Goal: Task Accomplishment & Management: Manage account settings

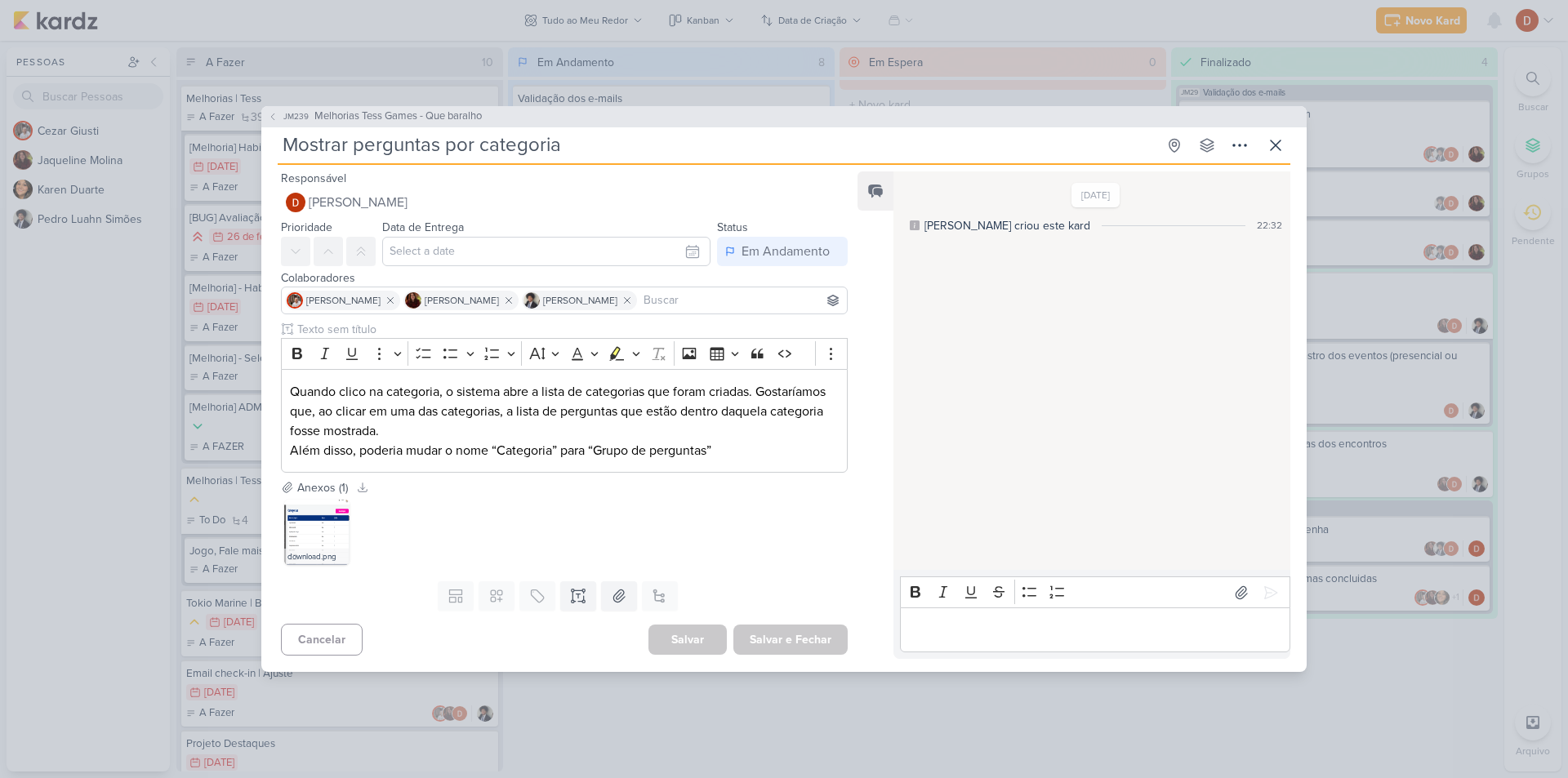
scroll to position [447, 0]
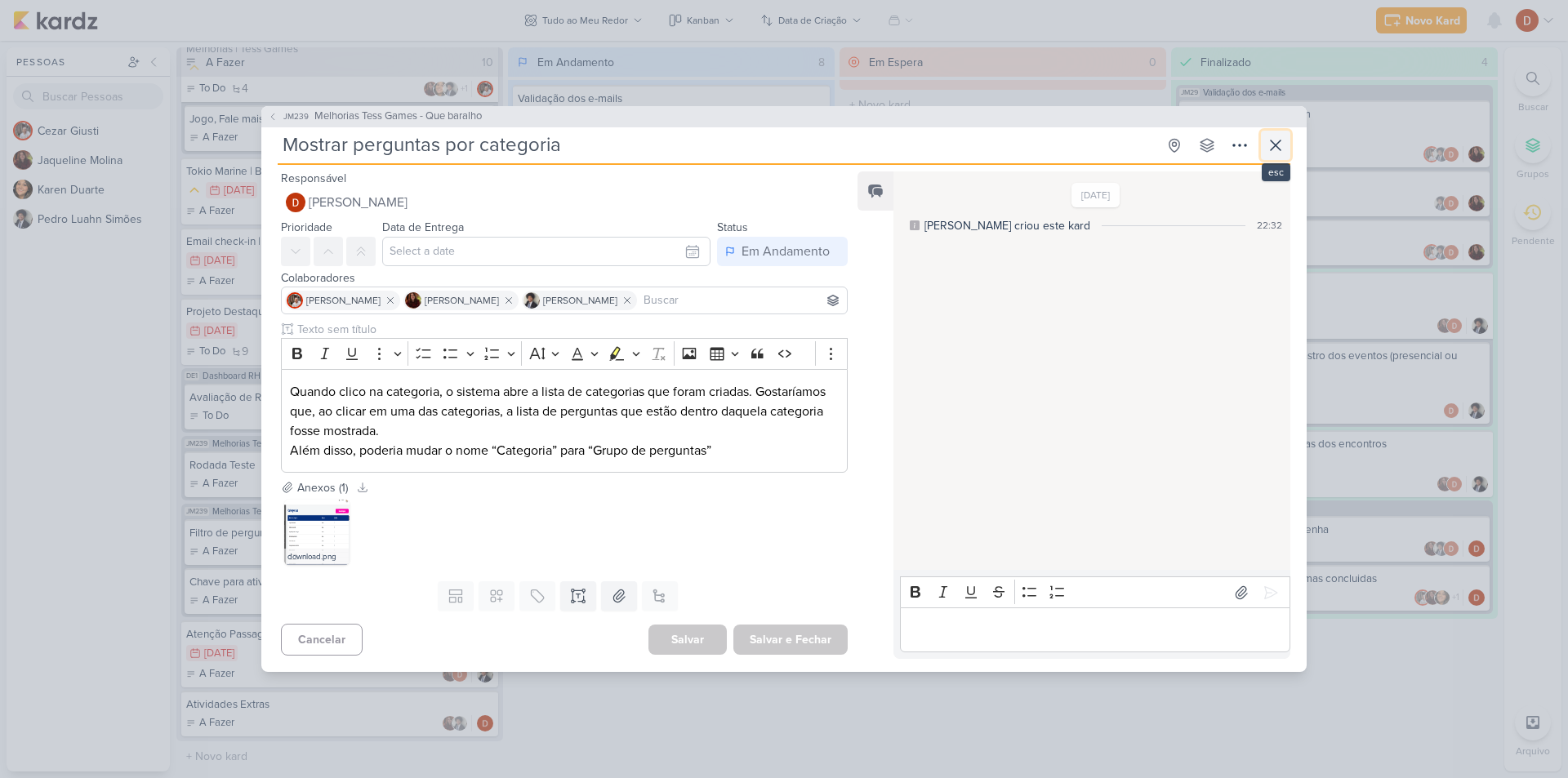
click at [1280, 140] on icon at bounding box center [1275, 145] width 9 height 9
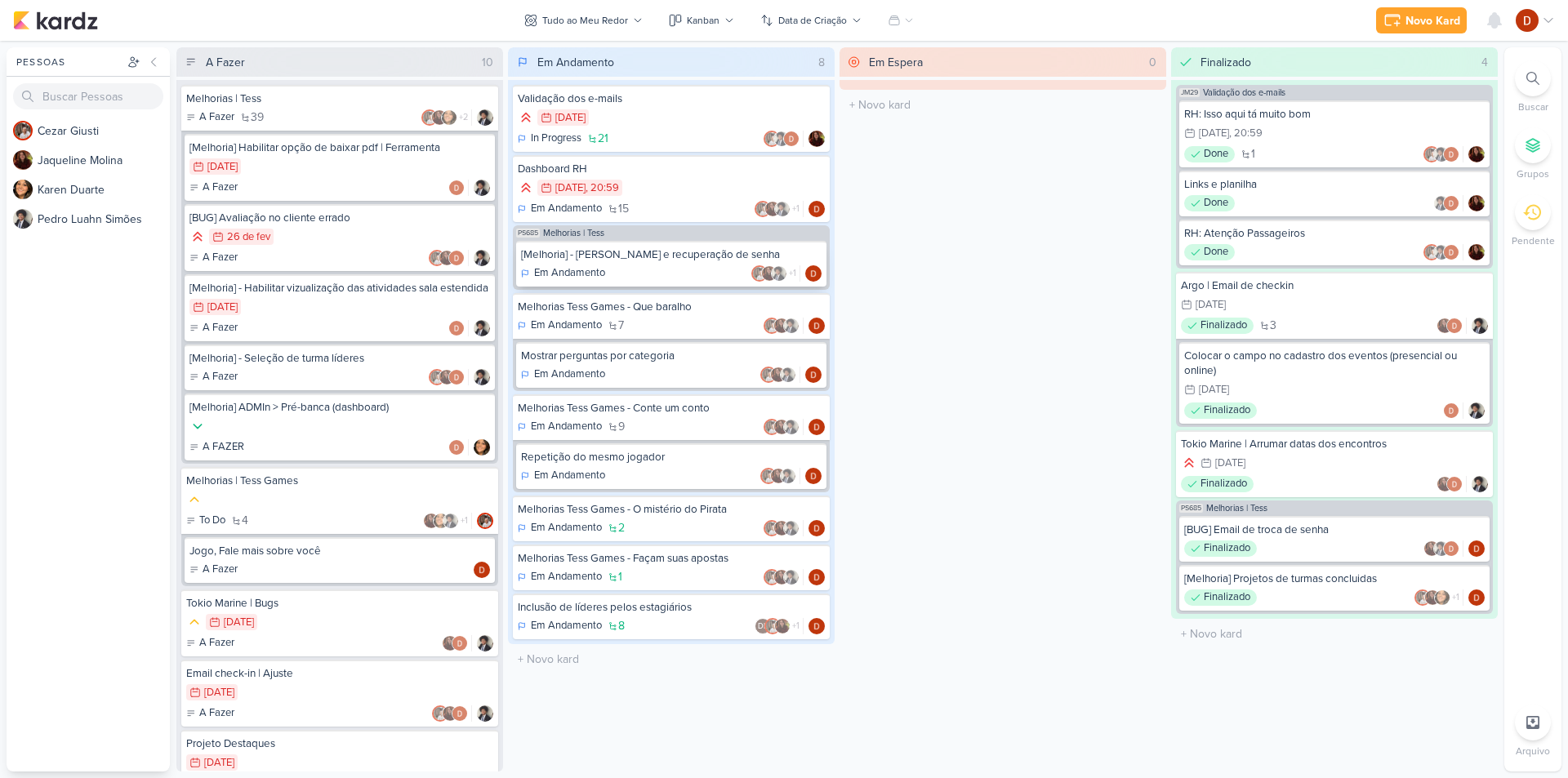
click at [620, 273] on div "Em Andamento +1" at bounding box center [670, 273] width 300 height 16
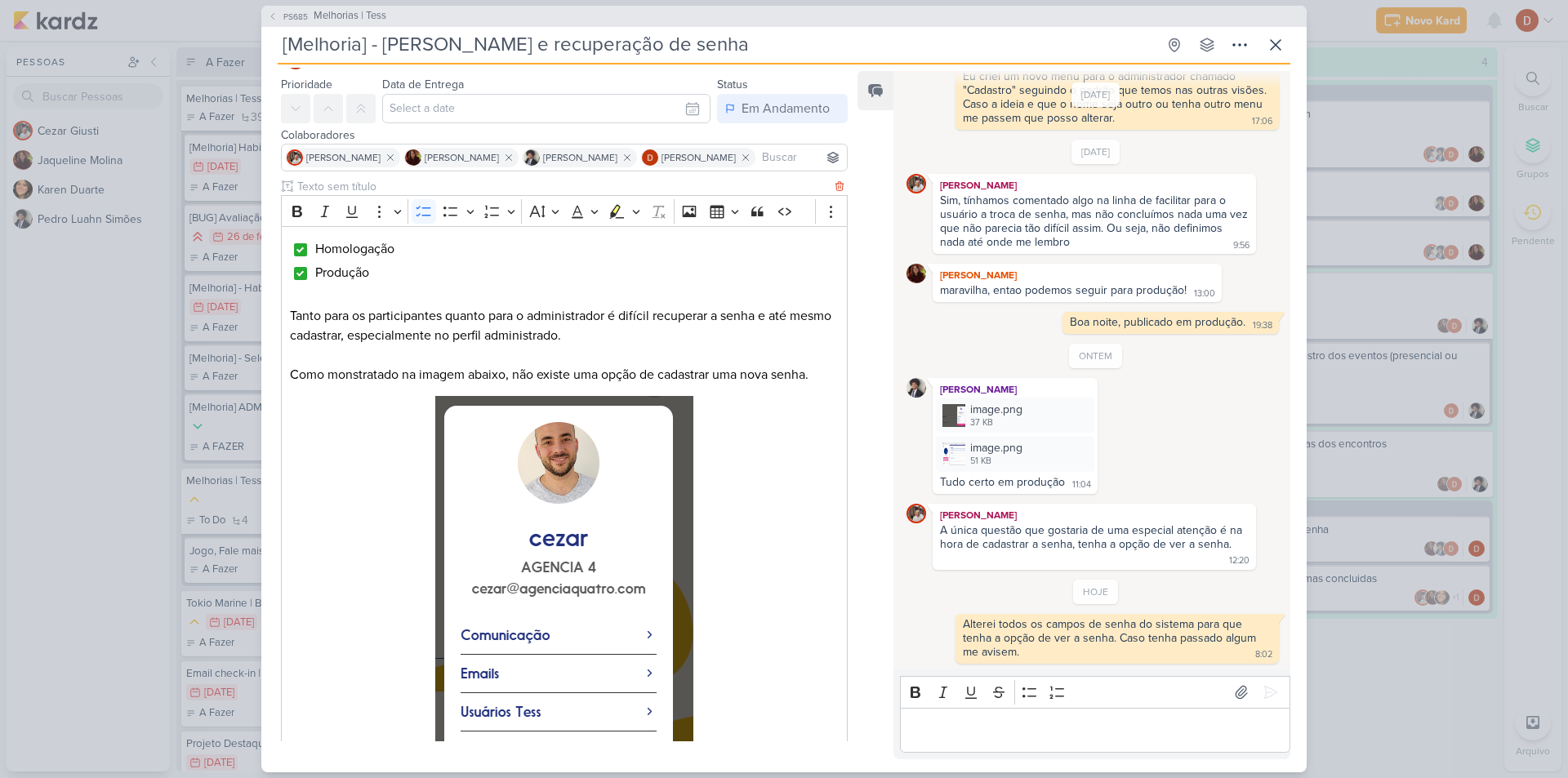
scroll to position [81, 0]
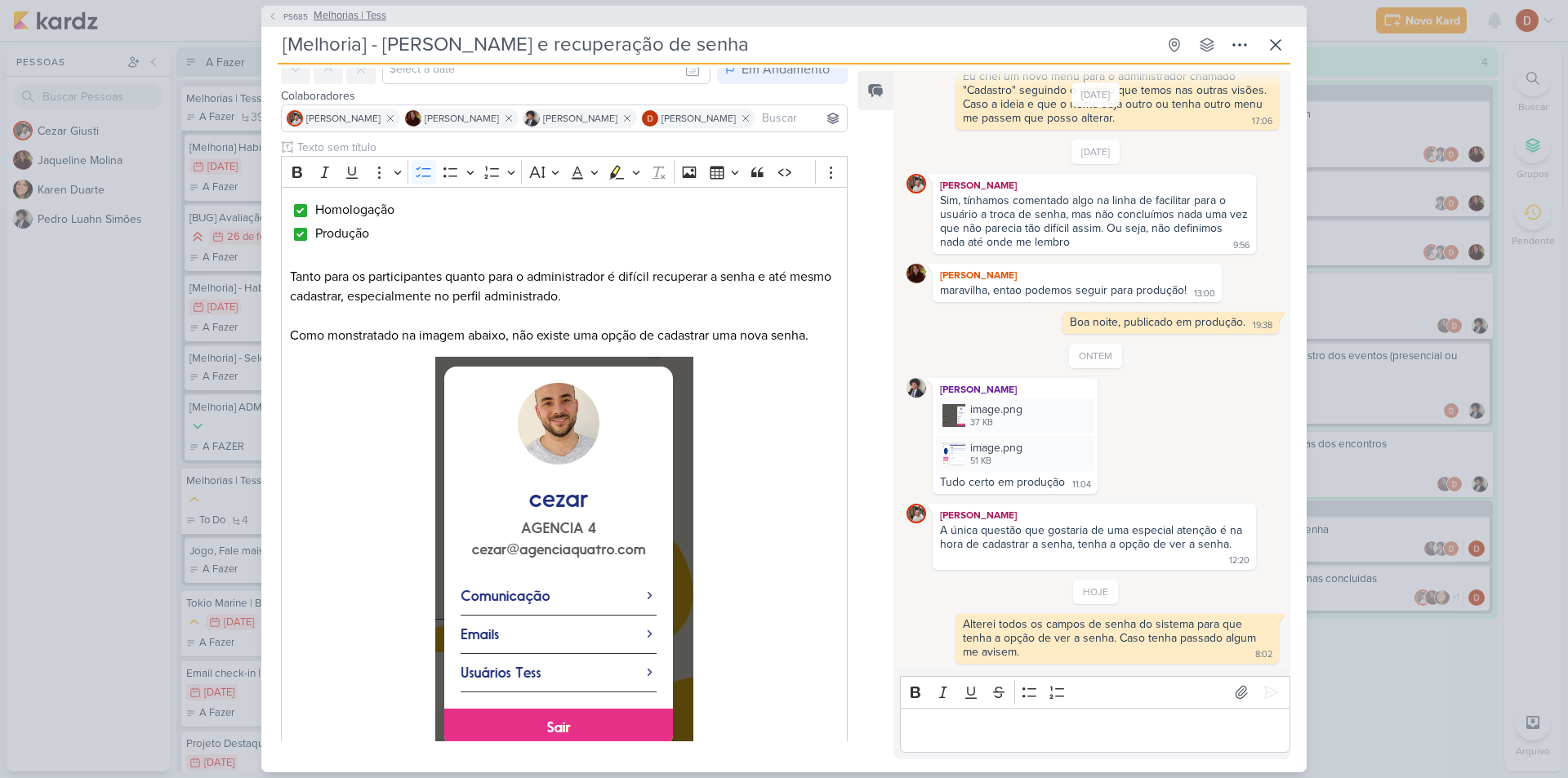
click at [275, 14] on icon at bounding box center [273, 16] width 9 height 9
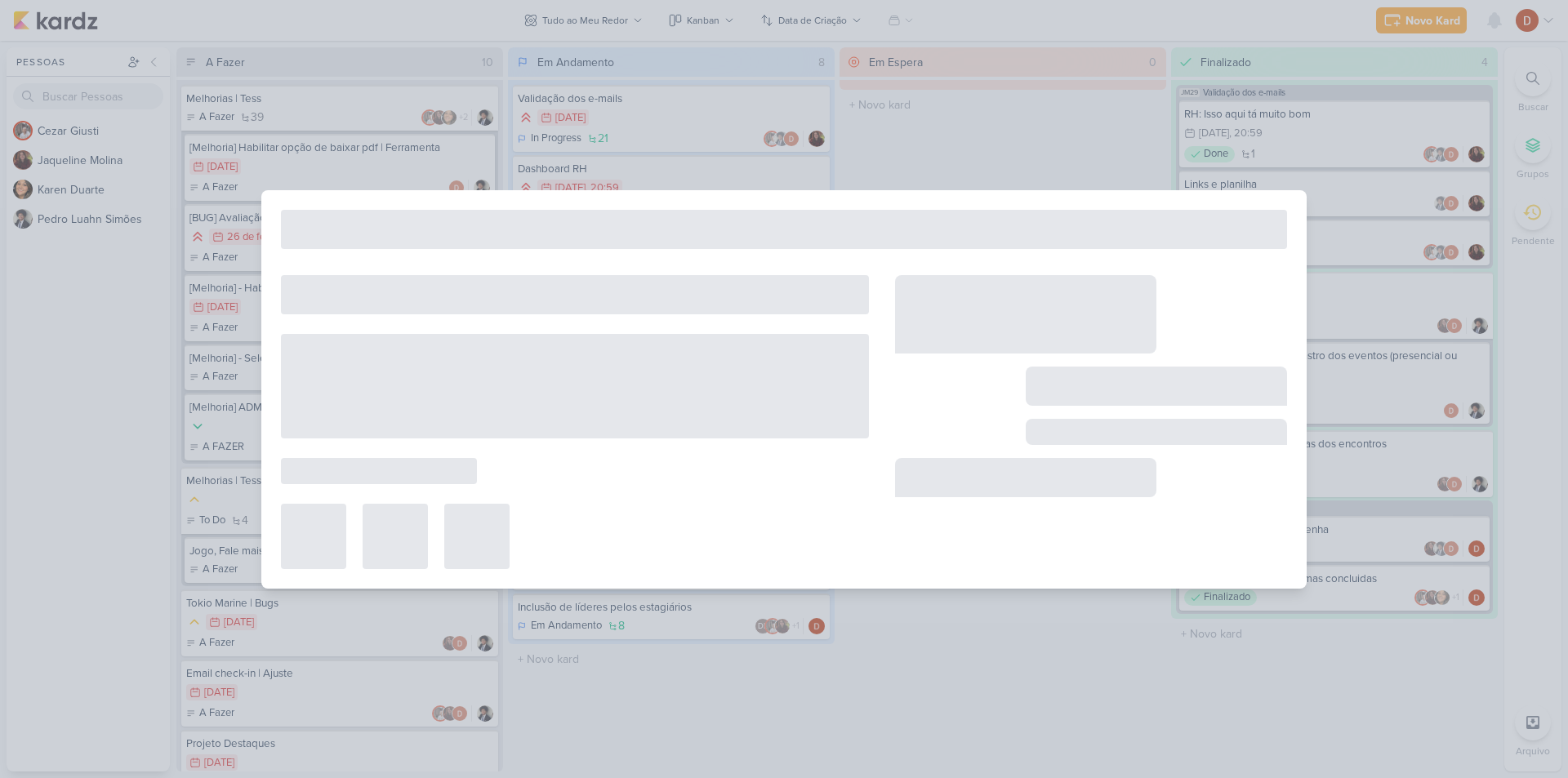
type input "Melhorias | Tess"
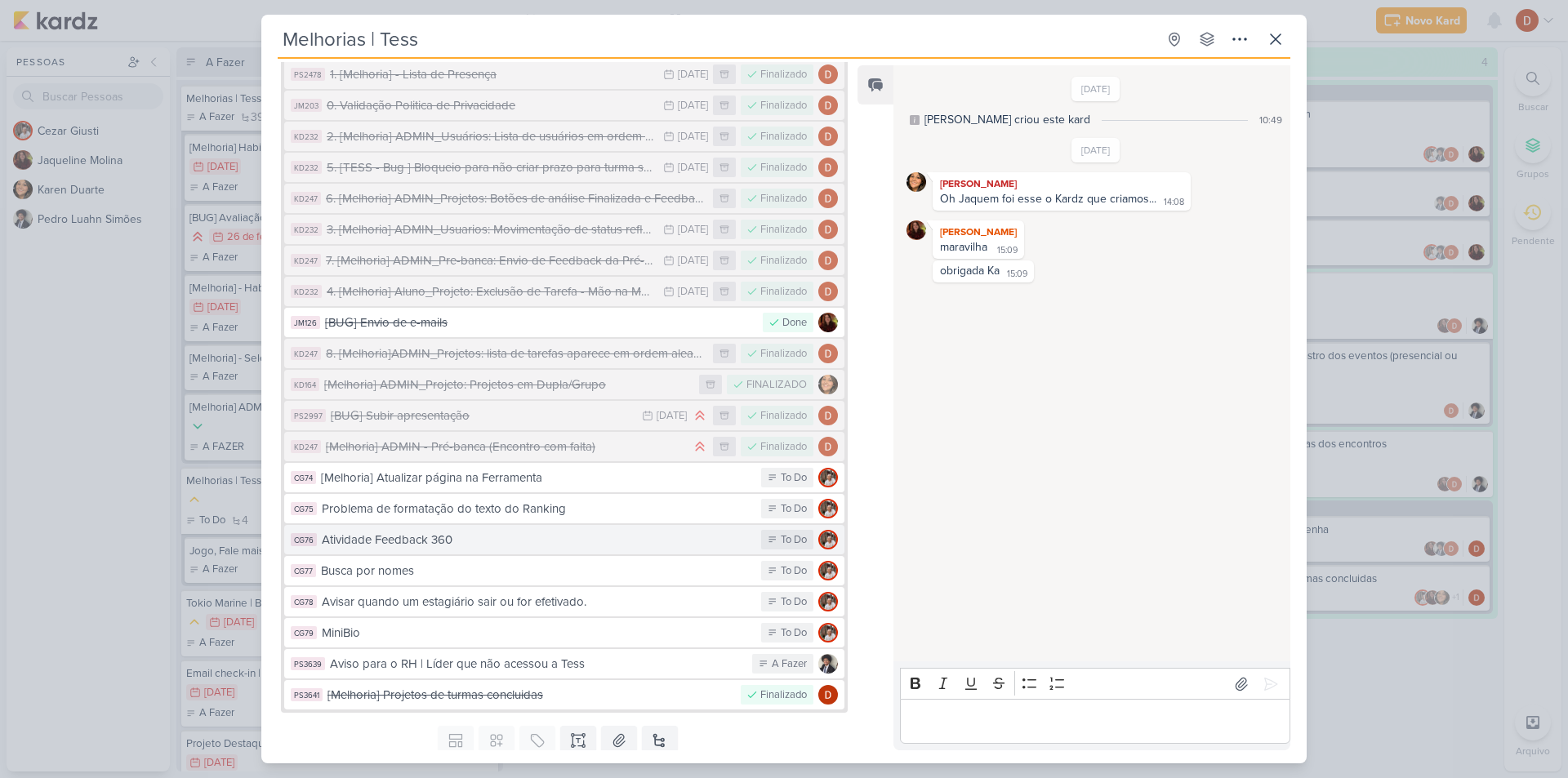
scroll to position [931, 0]
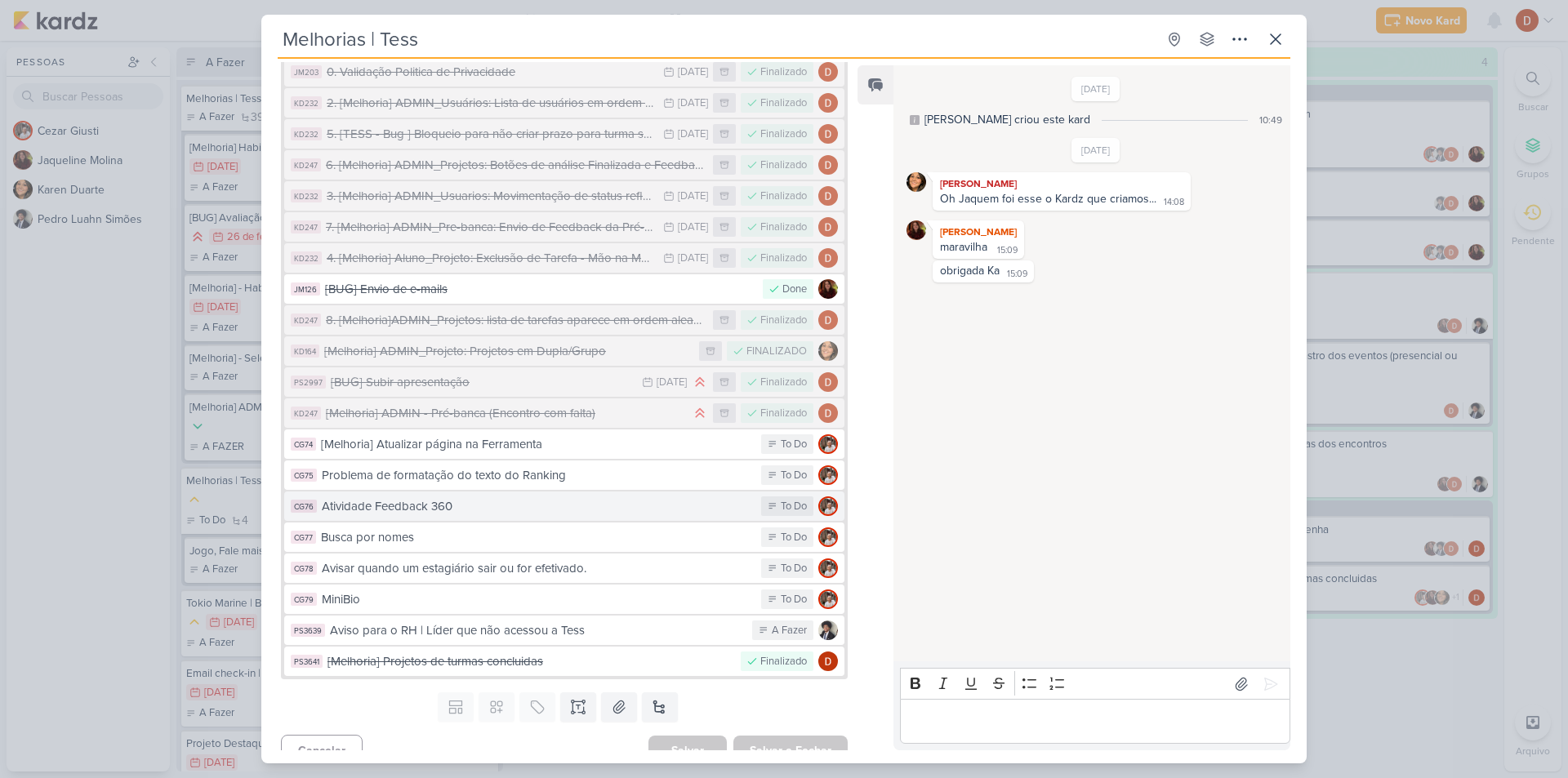
click at [512, 497] on div "Atividade Feedback 360" at bounding box center [537, 506] width 431 height 19
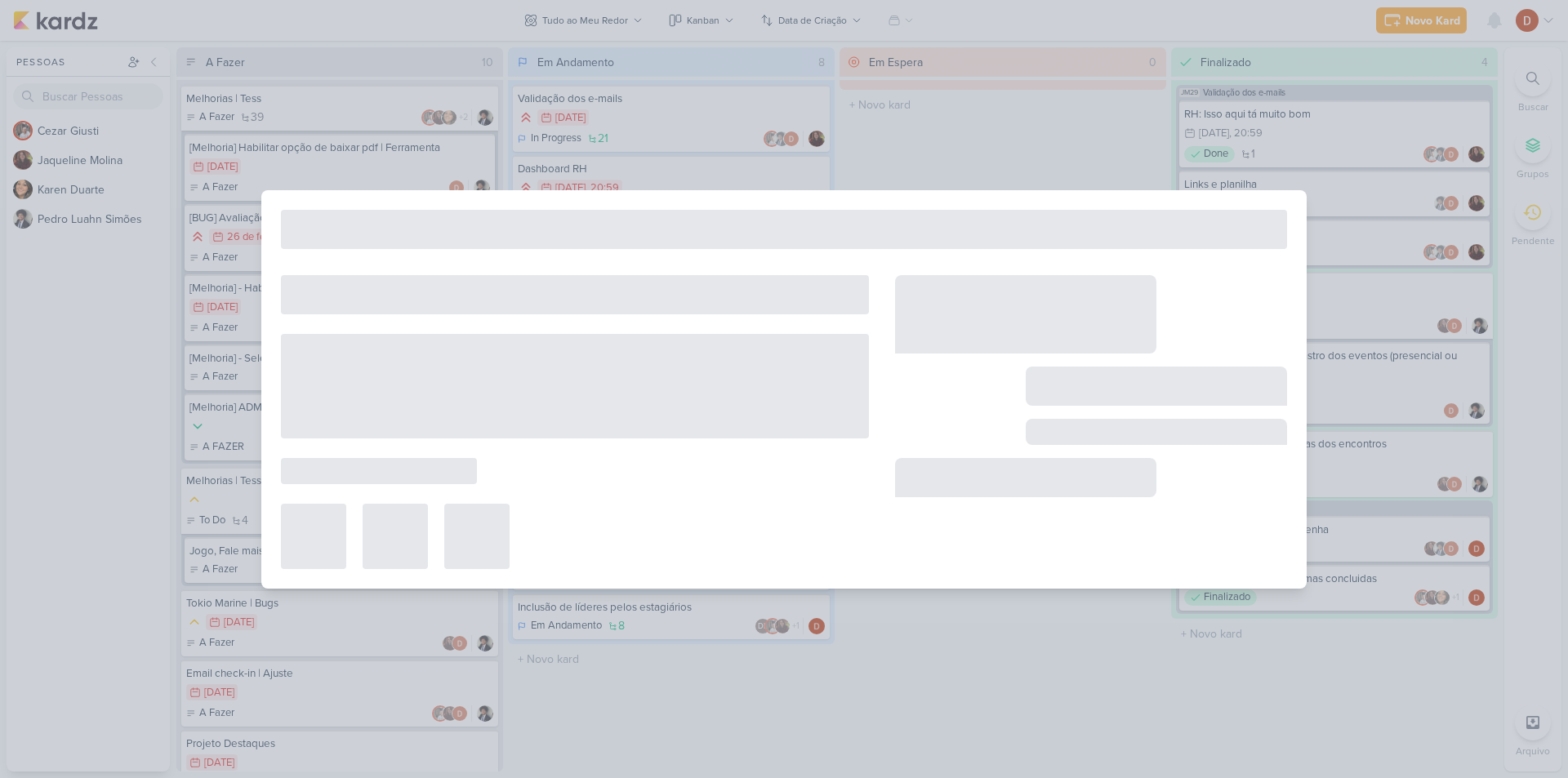
type input "Atividade Feedback 360"
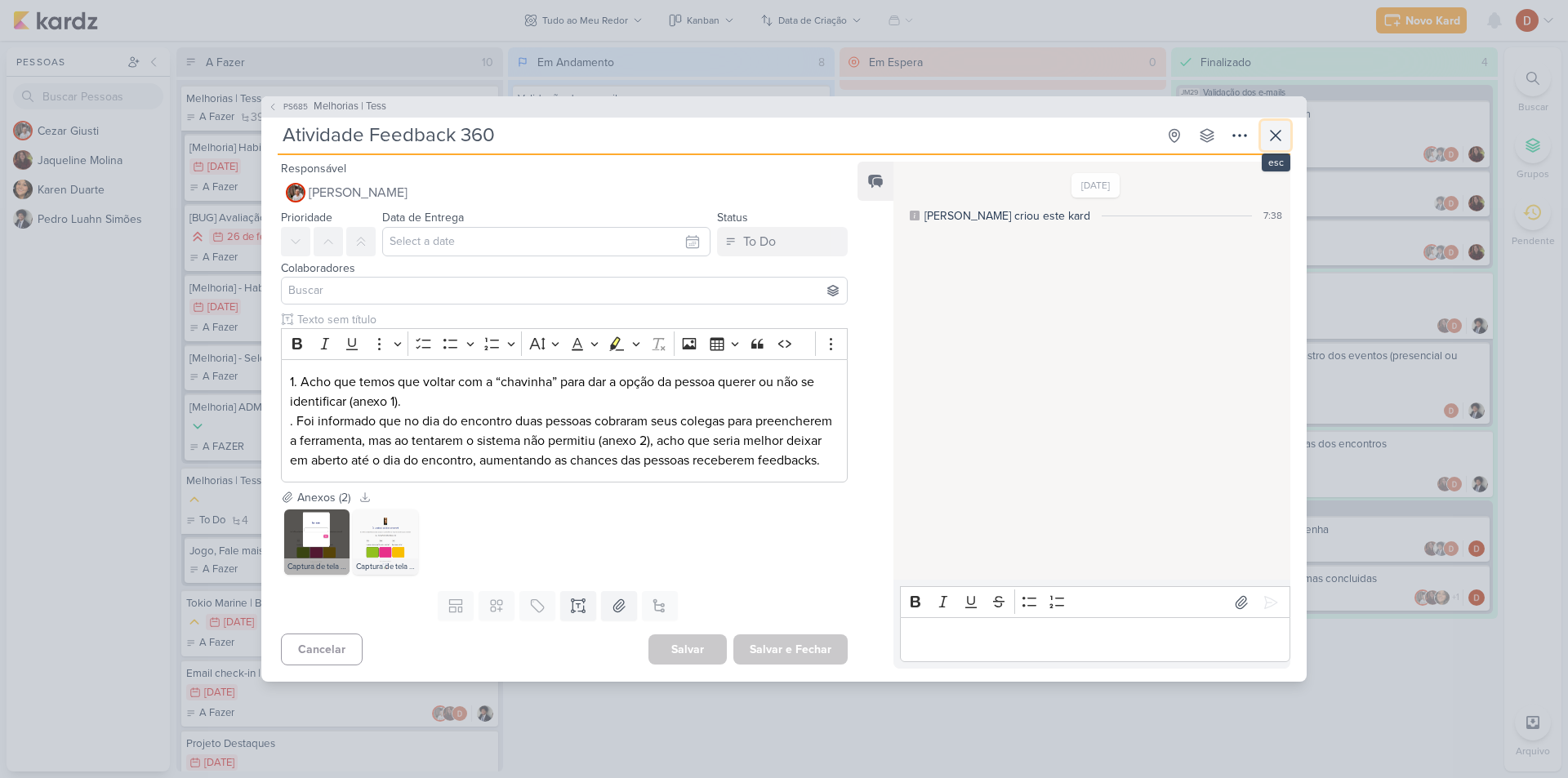
click at [1273, 131] on icon at bounding box center [1275, 135] width 9 height 9
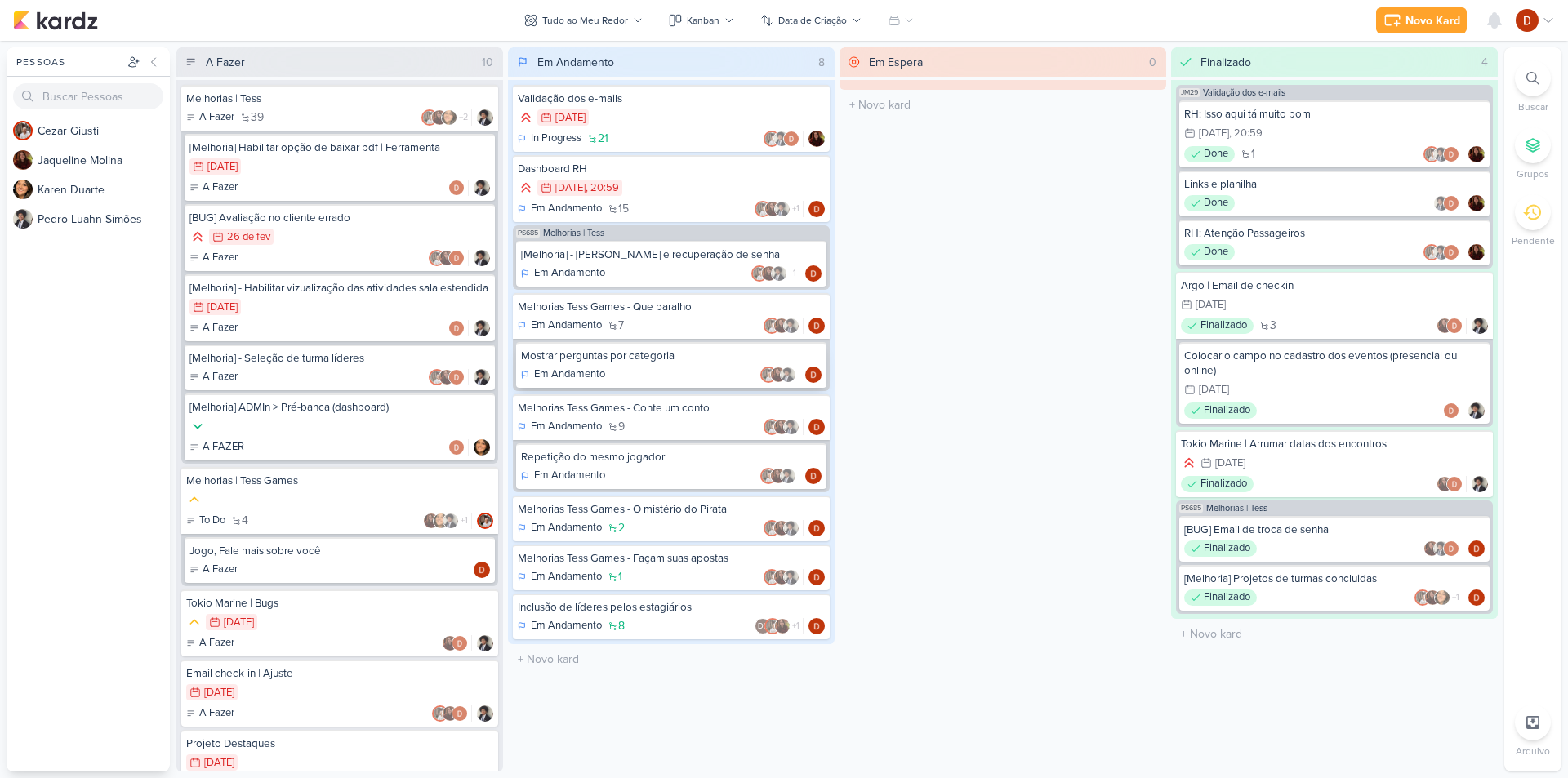
click at [658, 364] on div "Mostrar perguntas por categoria Em Andamento" at bounding box center [671, 364] width 311 height 45
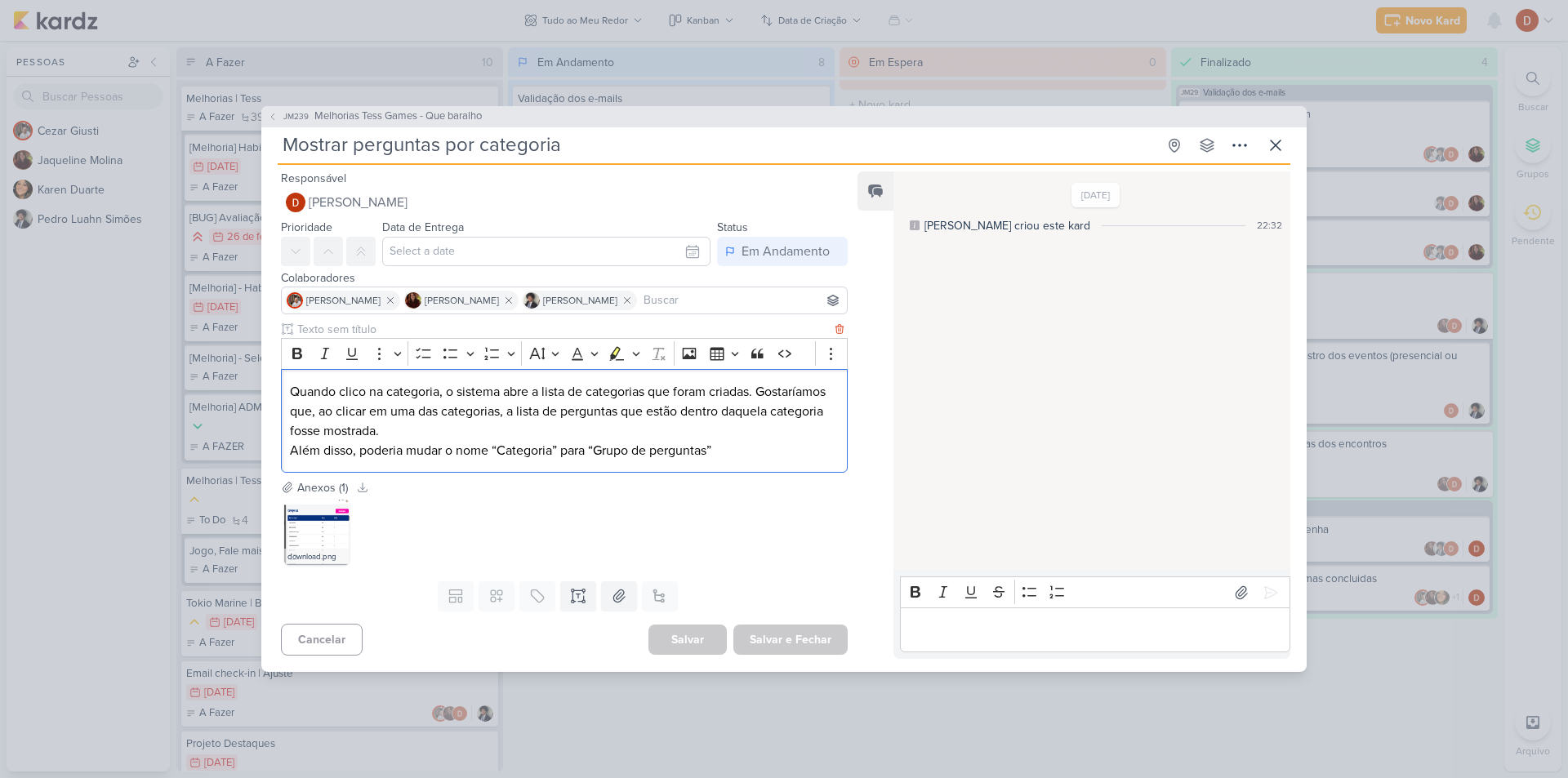
click at [535, 457] on p "Além disso, poderia mudar o nome “Categoria” para “Grupo de perguntas”" at bounding box center [563, 451] width 548 height 20
click at [306, 121] on span "JM239" at bounding box center [296, 115] width 30 height 12
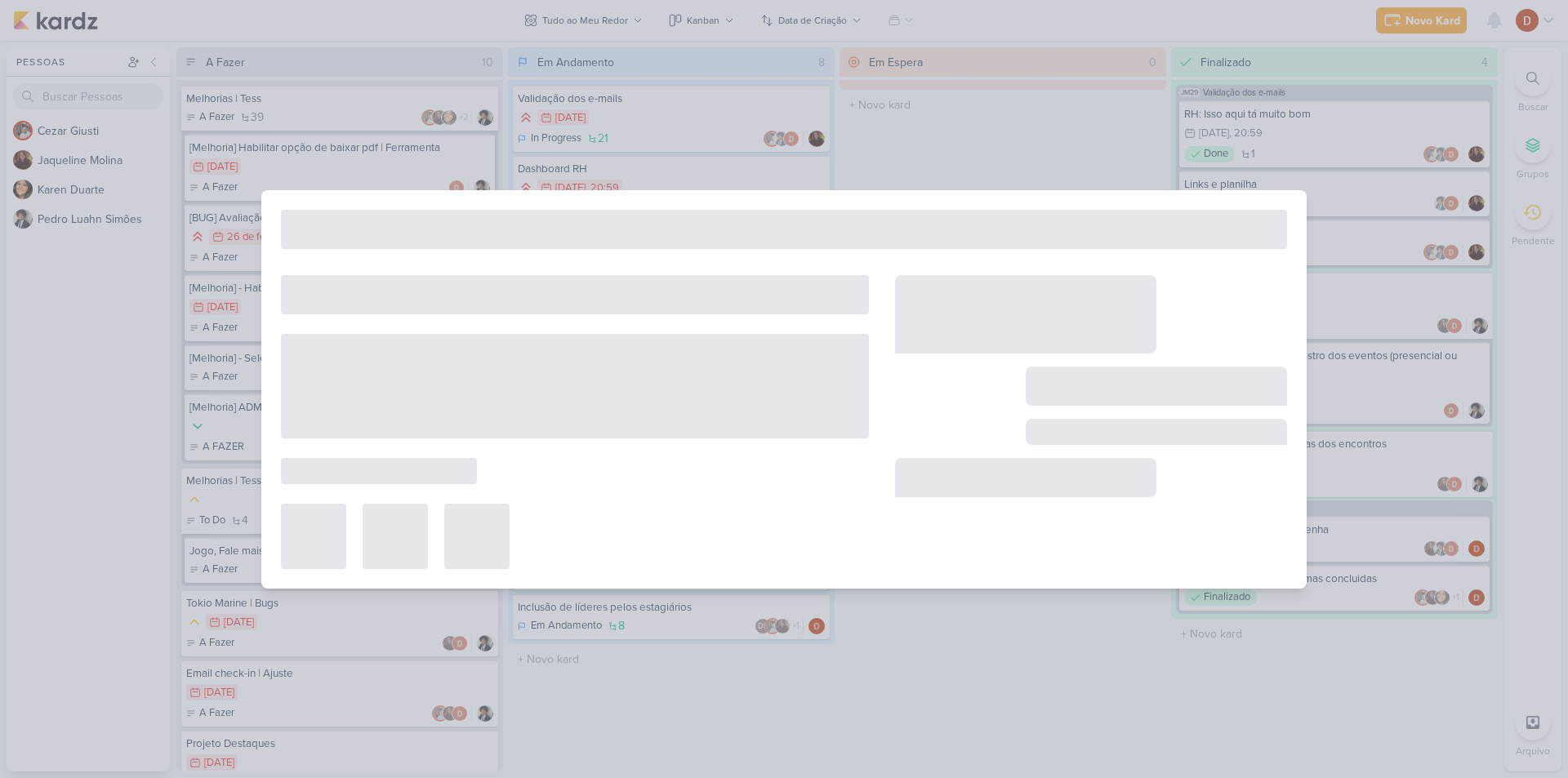
type input "Melhorias Tess Games - Que baralho"
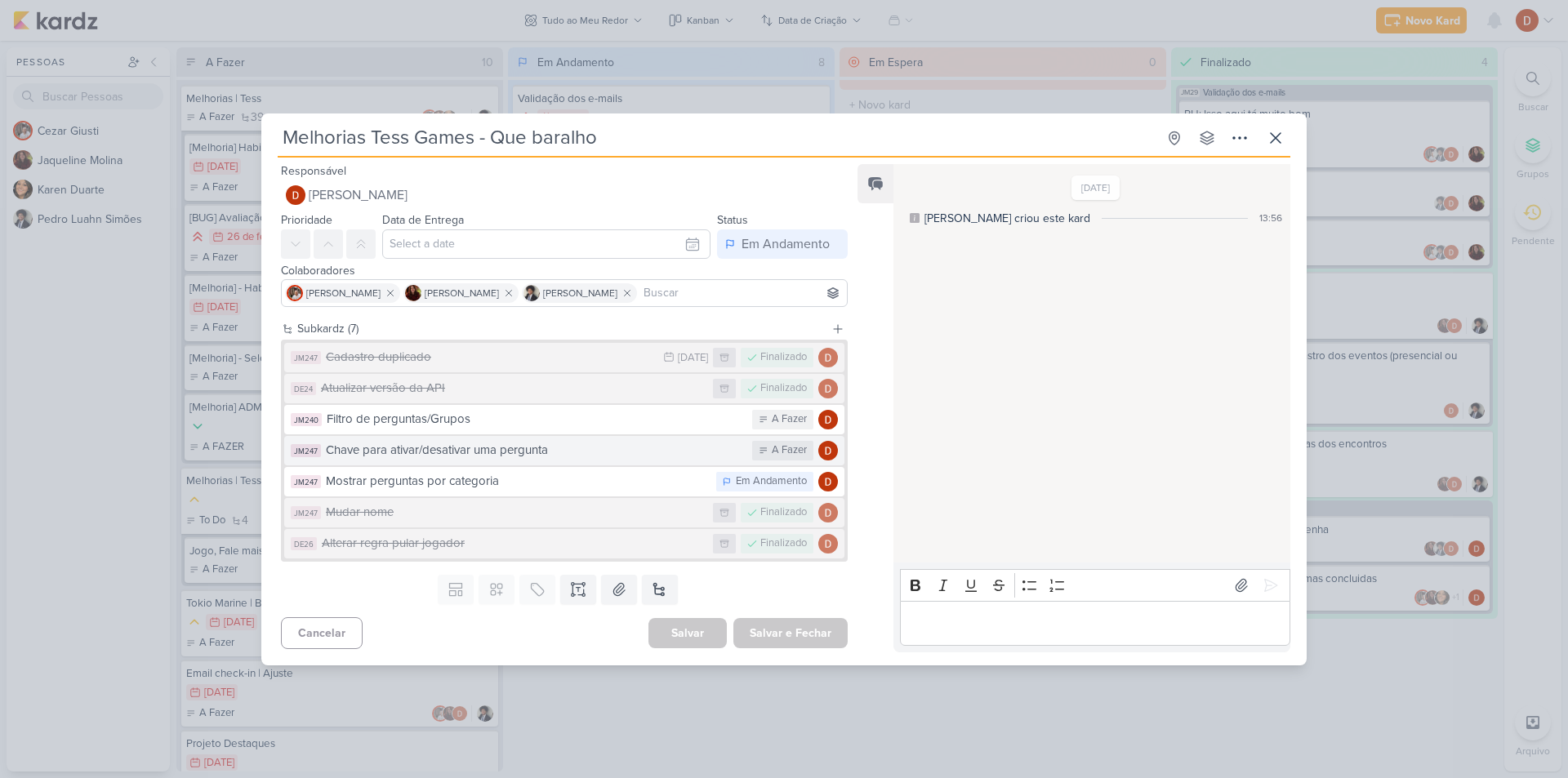
click at [401, 451] on div "Chave para ativar/desativar uma pergunta" at bounding box center [534, 451] width 418 height 19
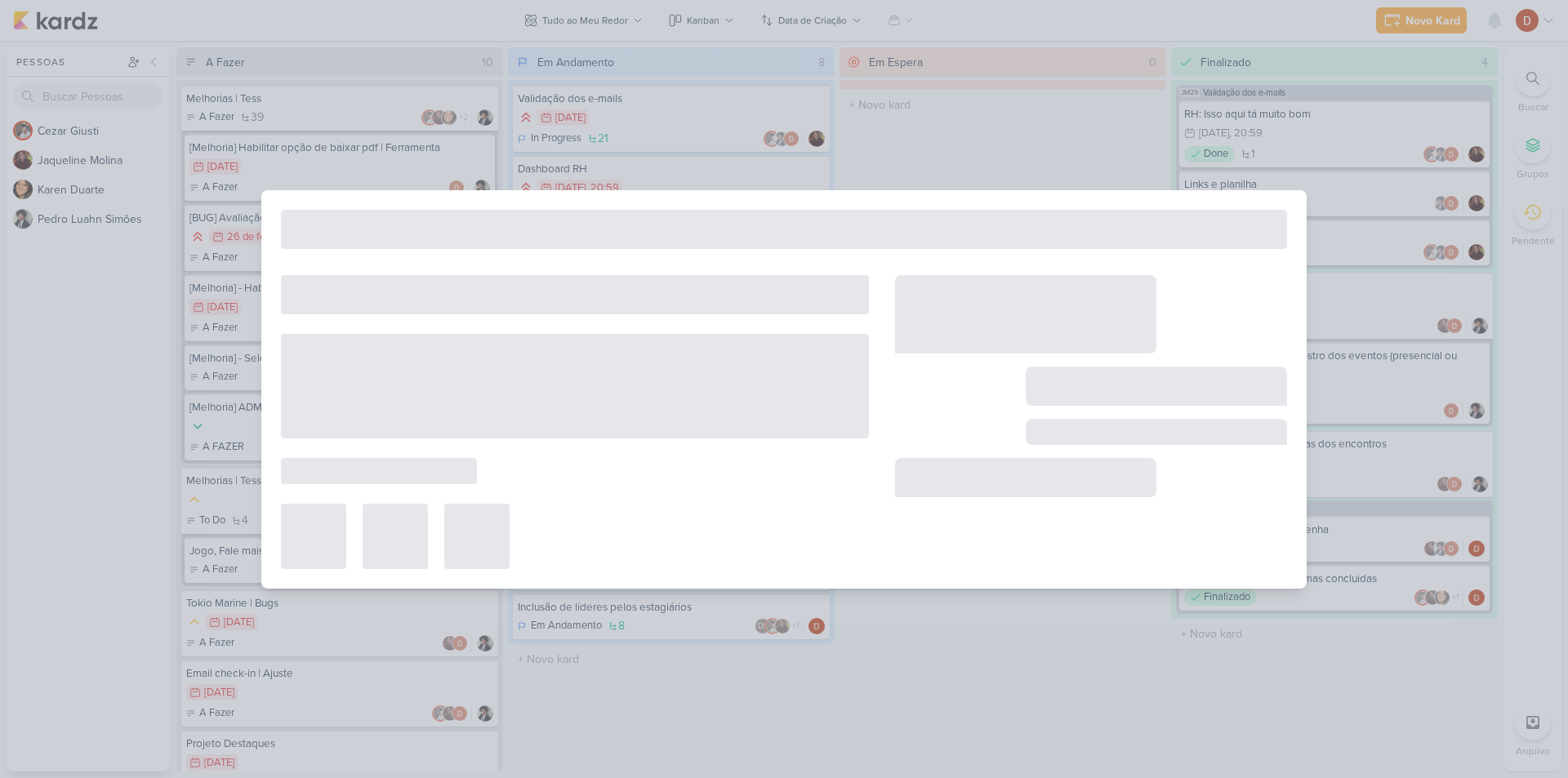
type input "Chave para ativar/desativar uma pergunta"
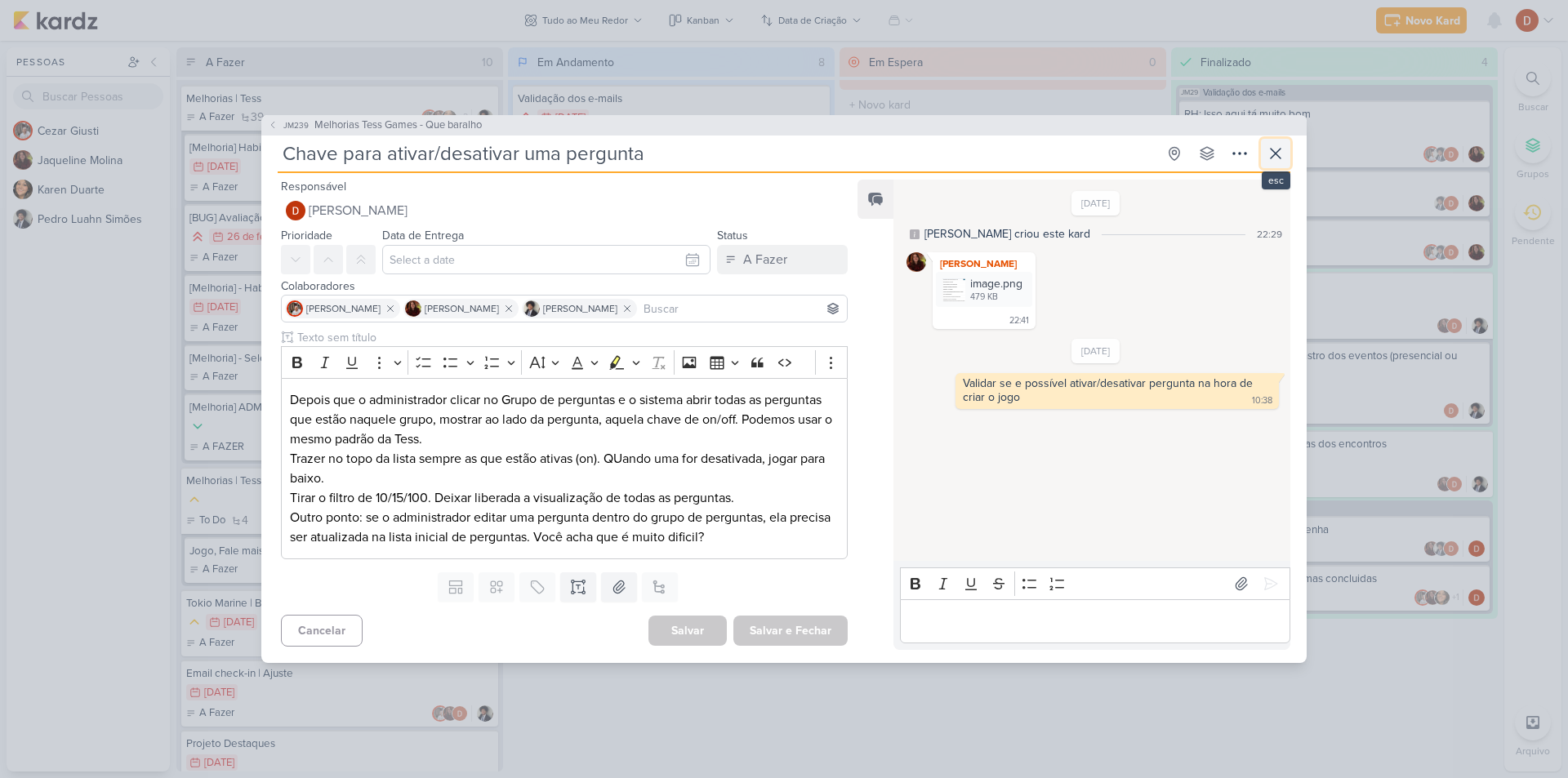
click at [1270, 146] on icon at bounding box center [1274, 153] width 20 height 20
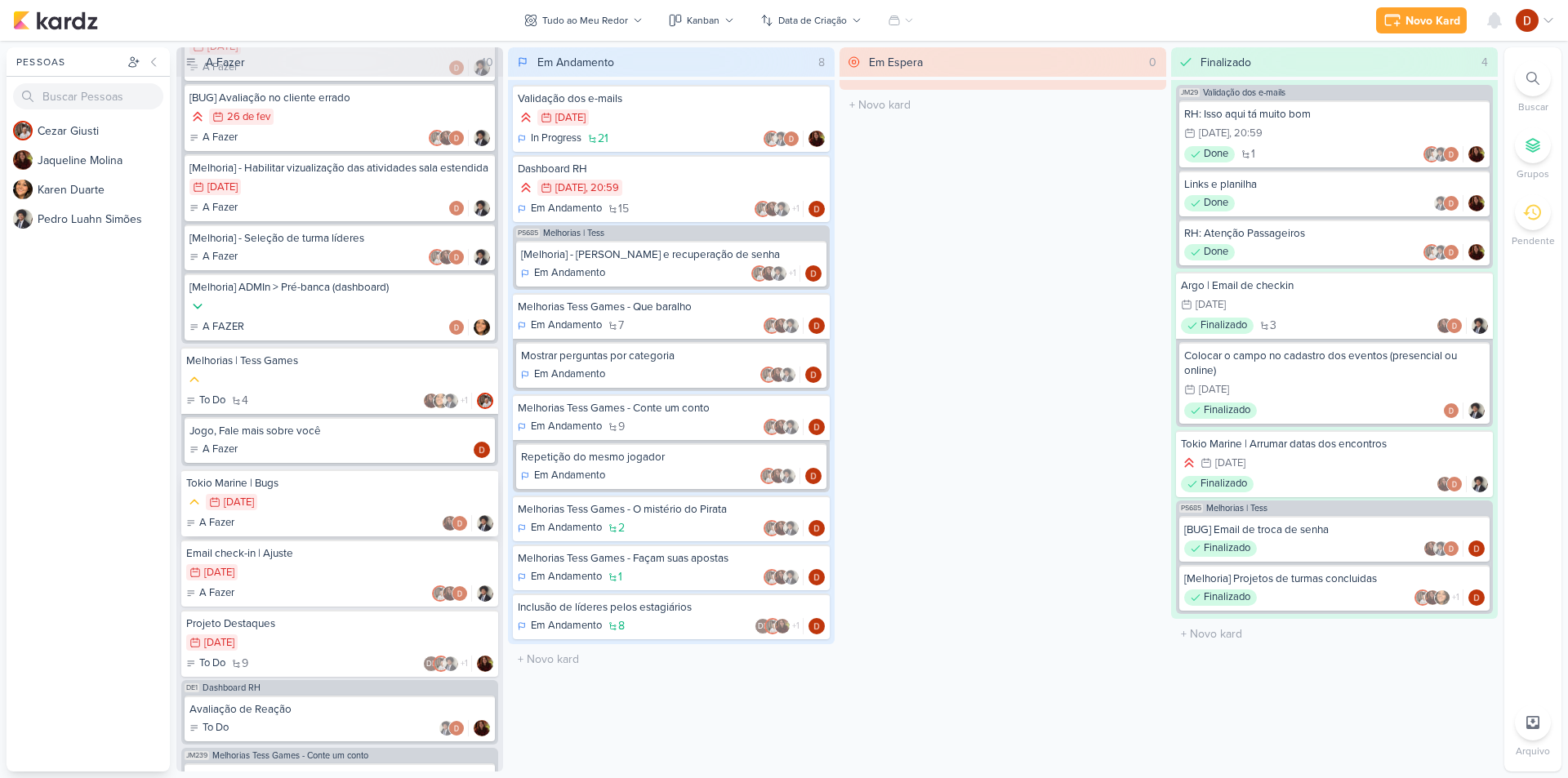
scroll to position [0, 0]
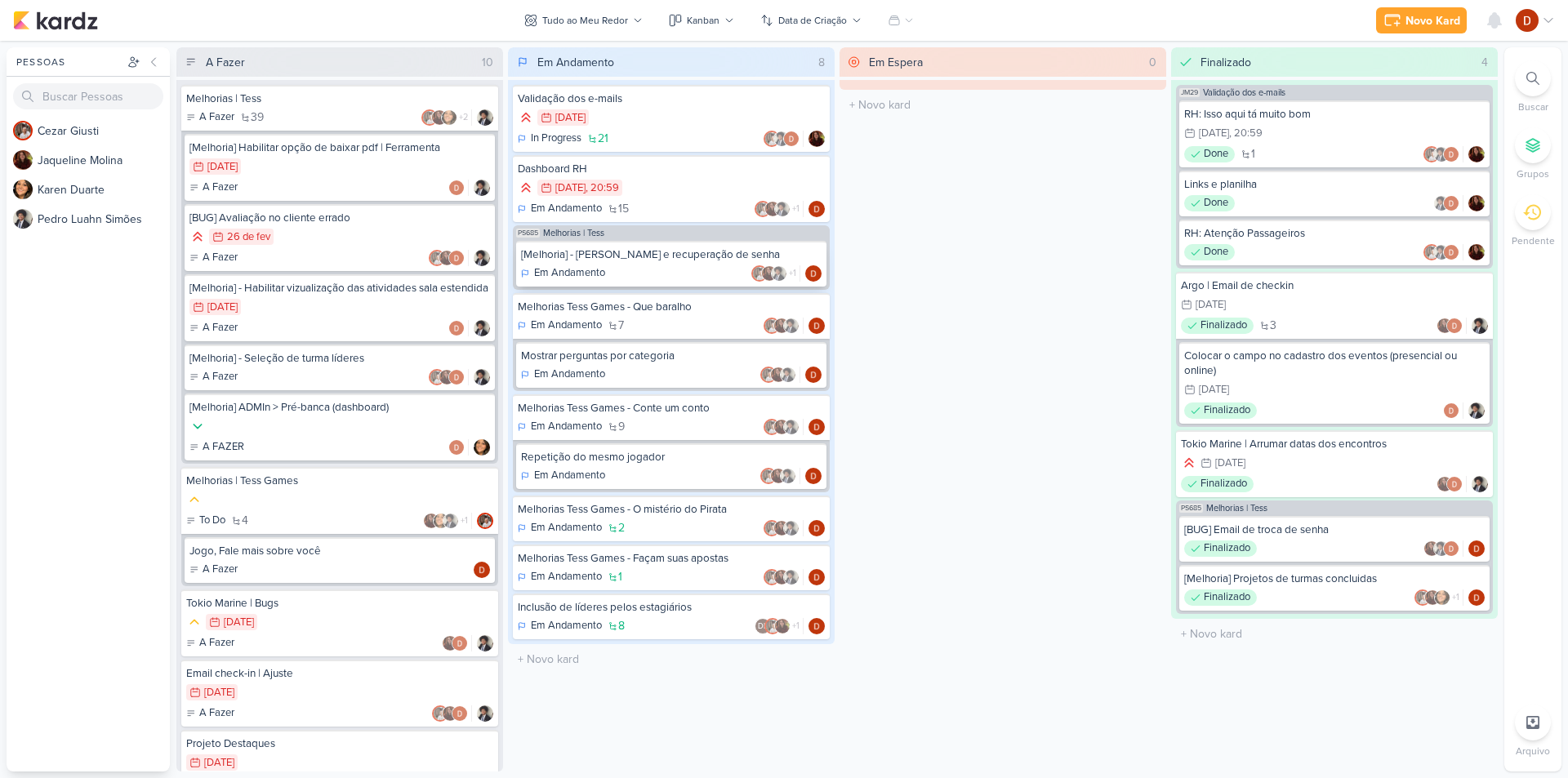
click at [590, 261] on div "[Melhoria] - [PERSON_NAME] e recuperação de senha" at bounding box center [670, 255] width 300 height 15
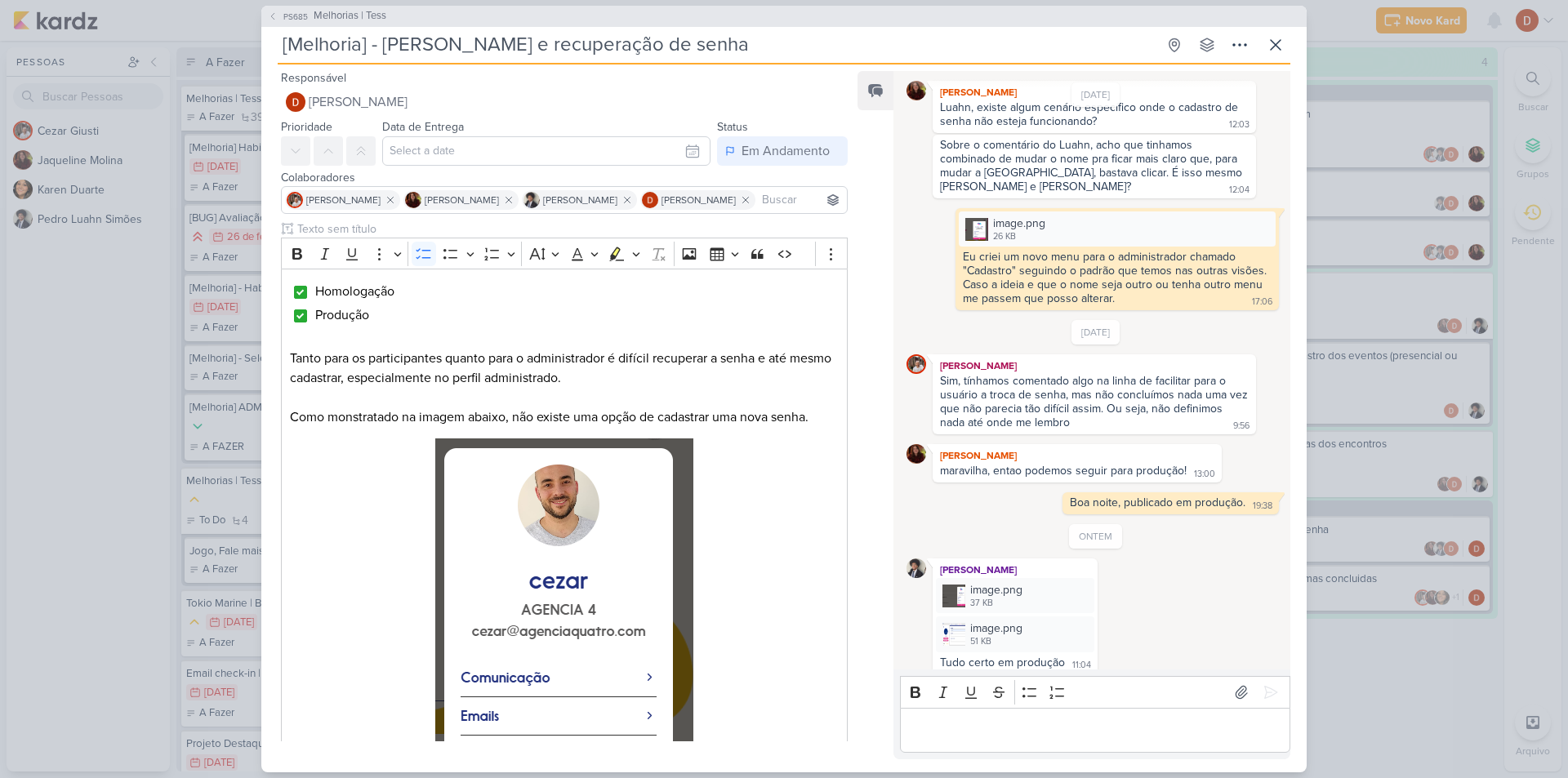
scroll to position [847, 0]
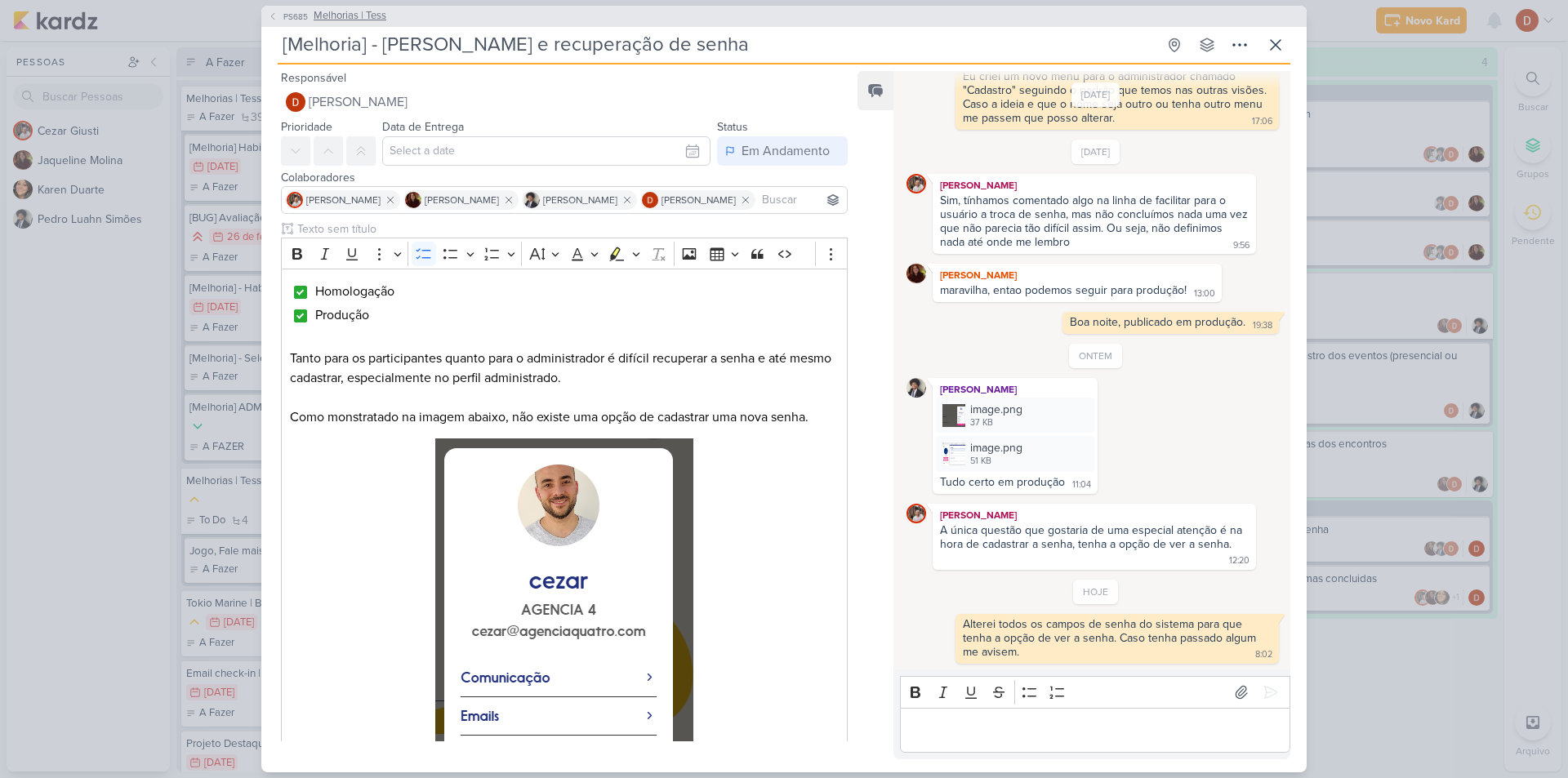
click at [273, 12] on icon at bounding box center [273, 16] width 9 height 9
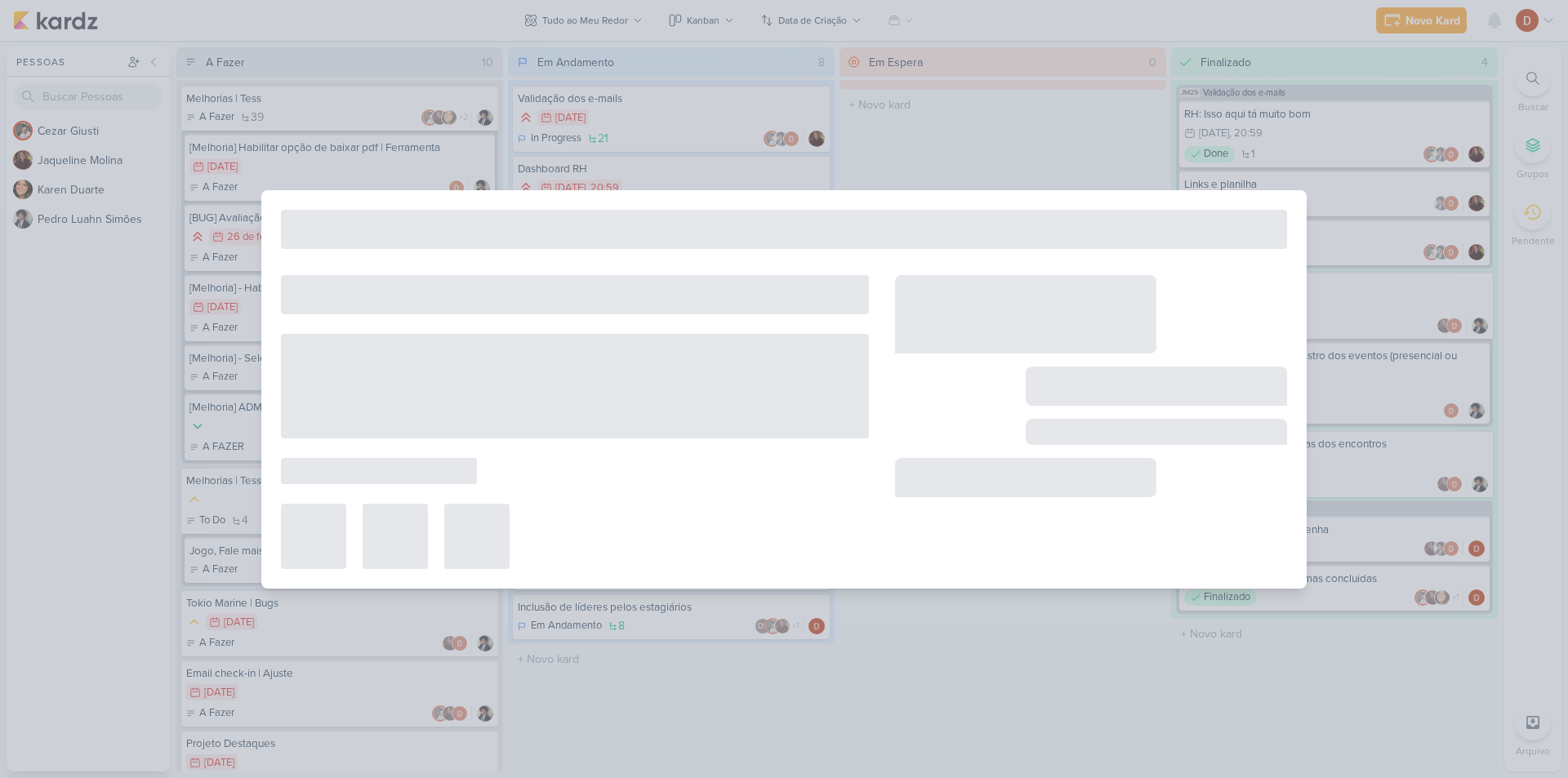
type input "Melhorias | Tess"
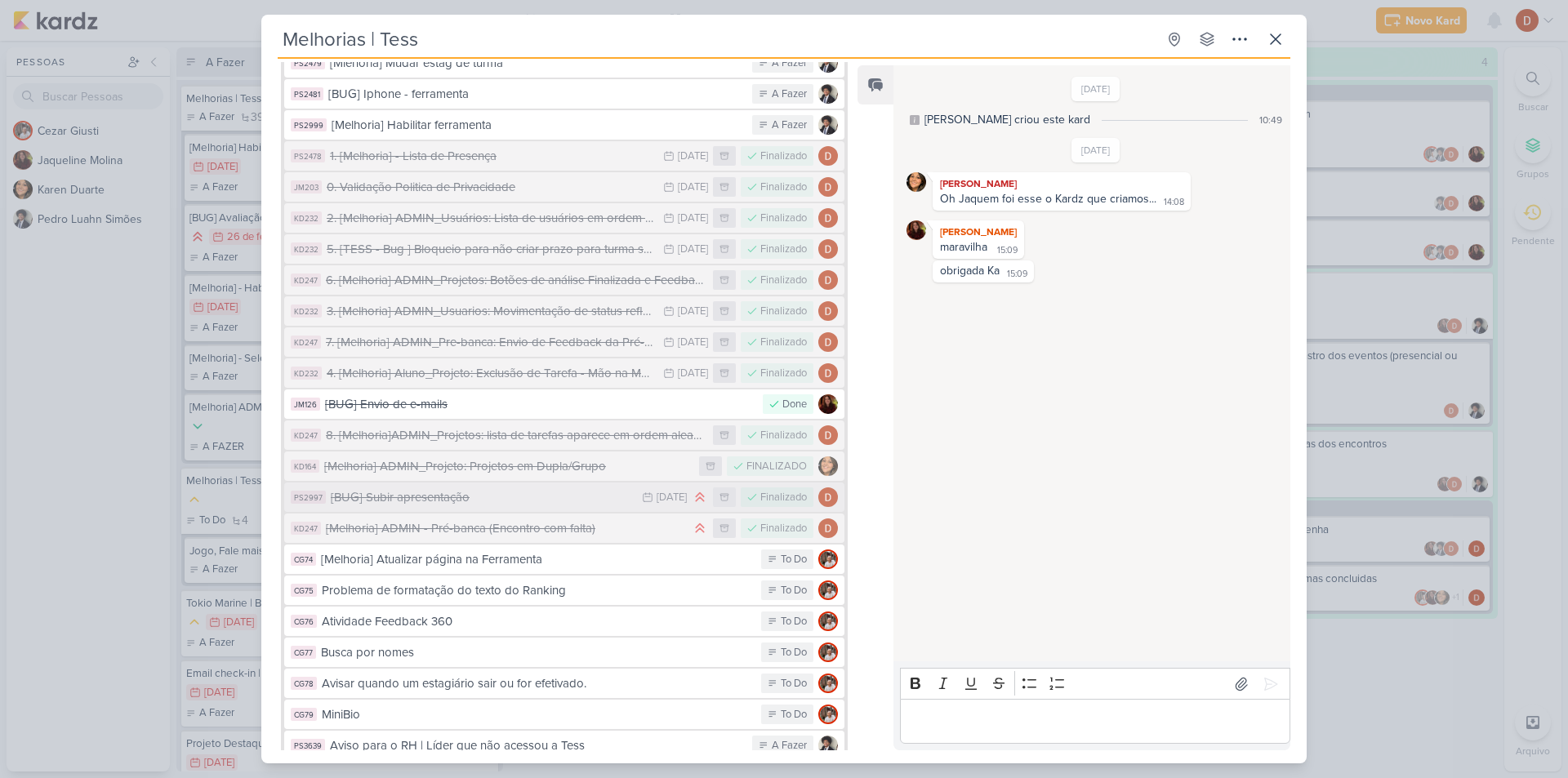
scroll to position [931, 0]
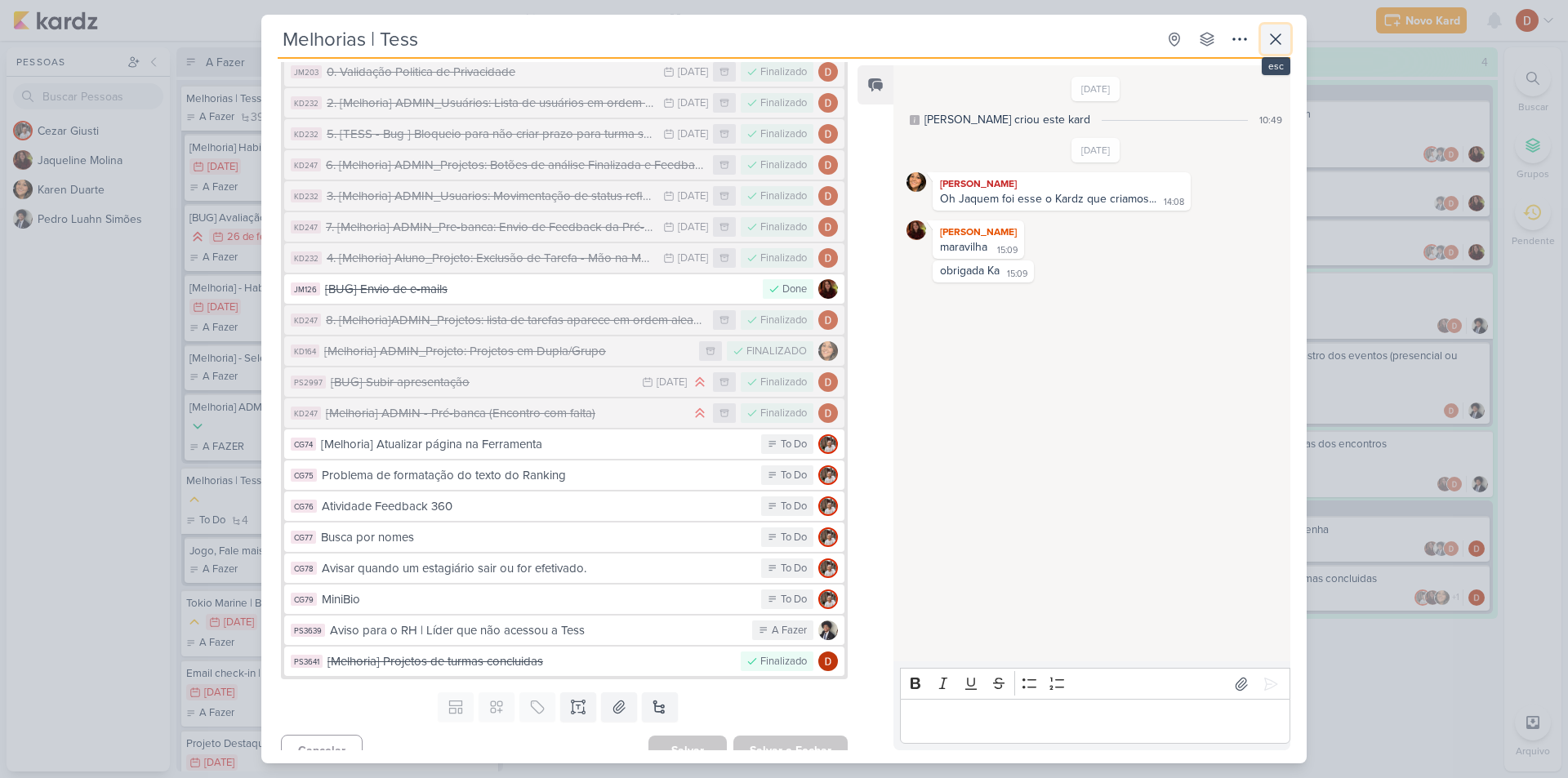
click at [1277, 39] on icon at bounding box center [1274, 39] width 20 height 20
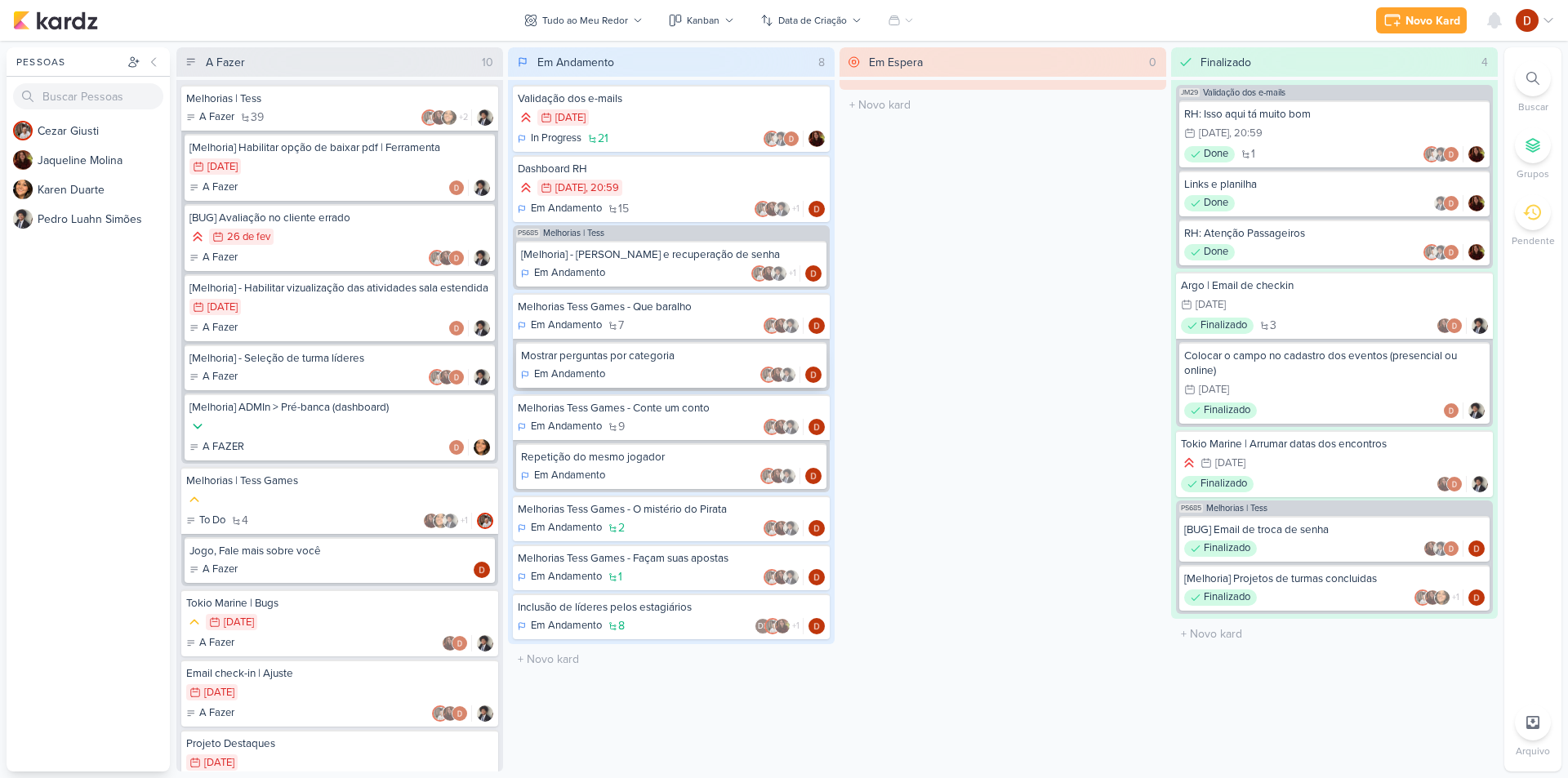
click at [655, 365] on div "Mostrar perguntas por categoria Em Andamento" at bounding box center [671, 364] width 311 height 45
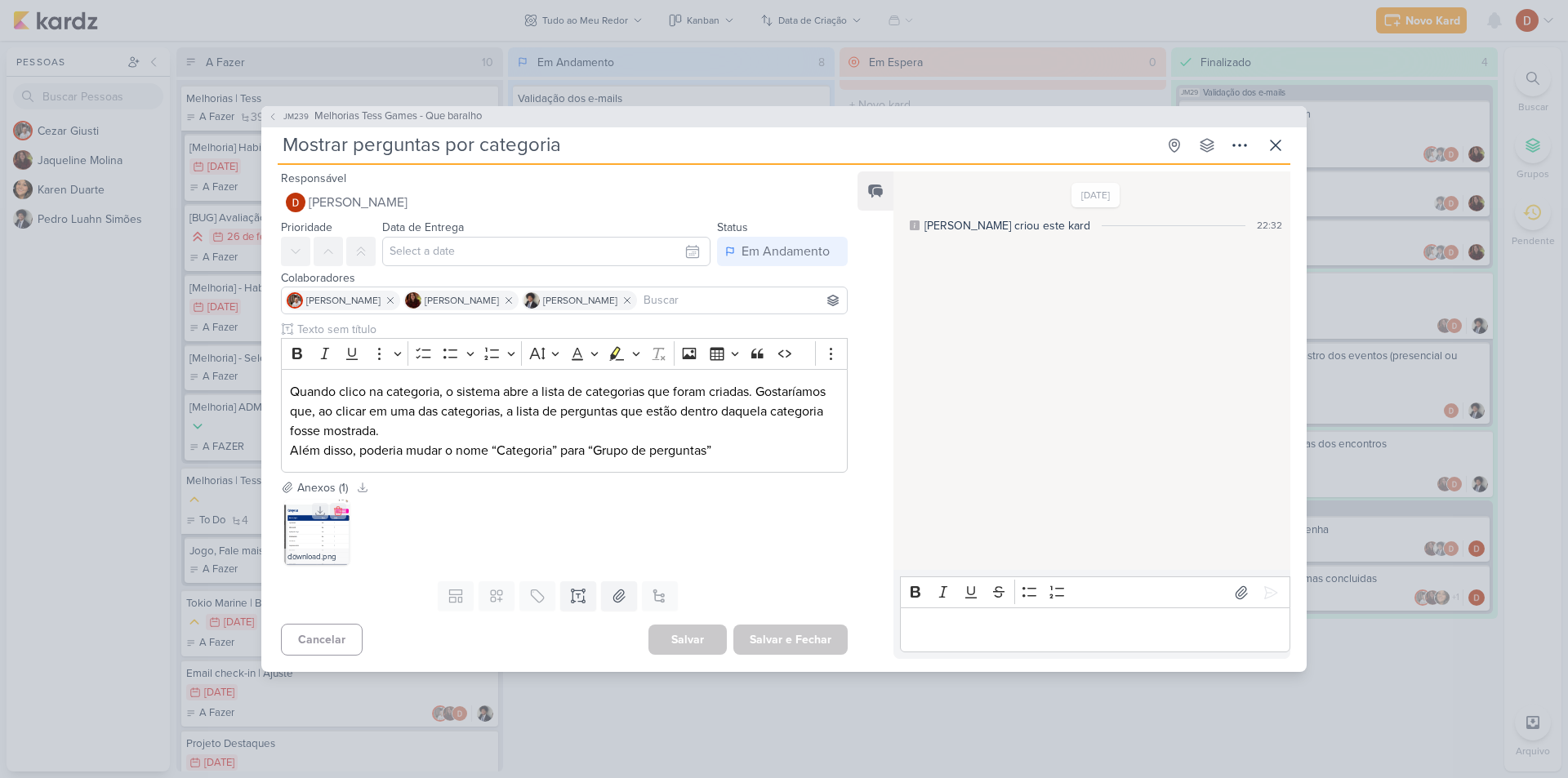
click at [307, 527] on img at bounding box center [316, 532] width 65 height 65
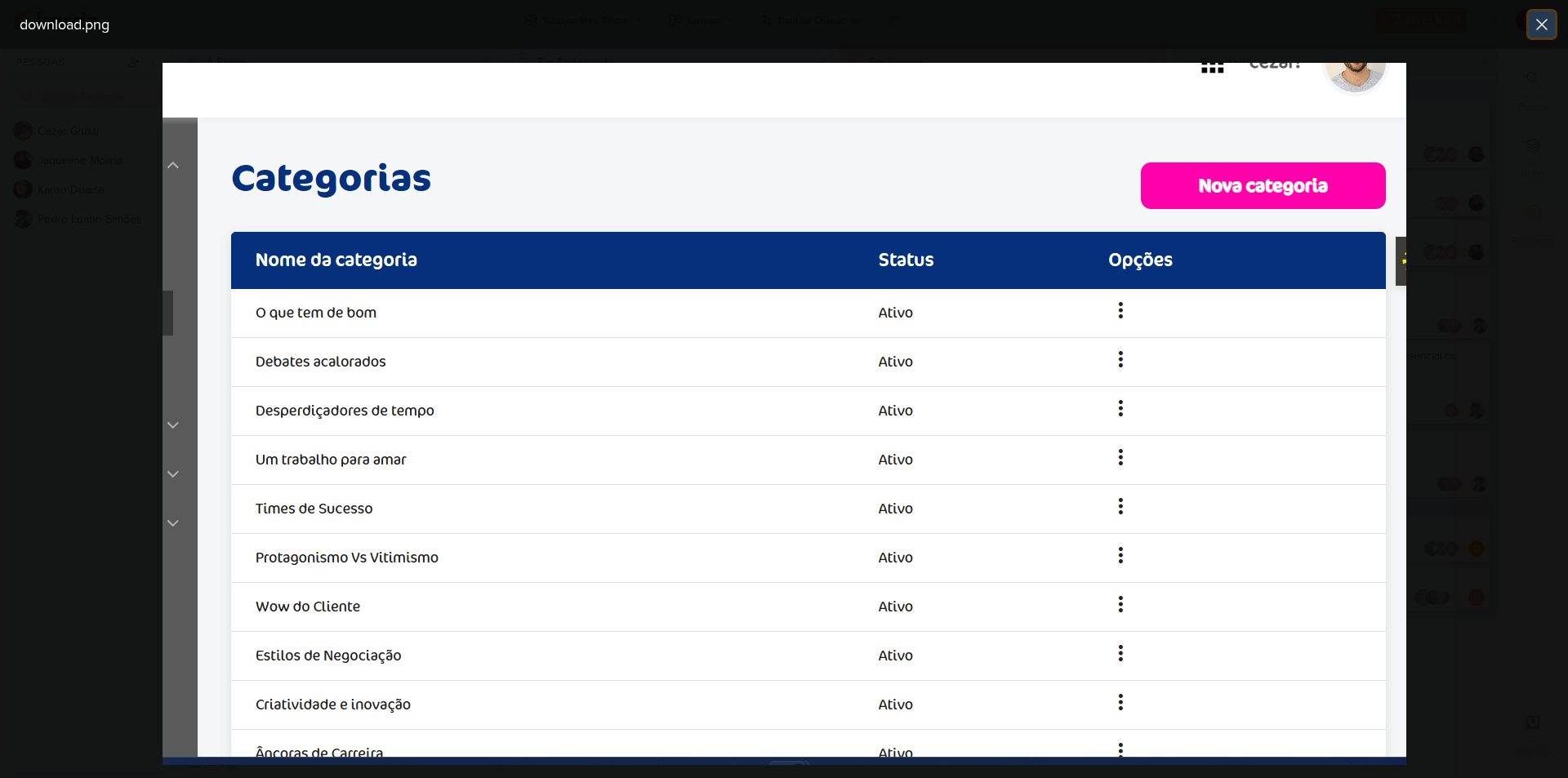
click at [1551, 17] on button at bounding box center [1541, 25] width 27 height 27
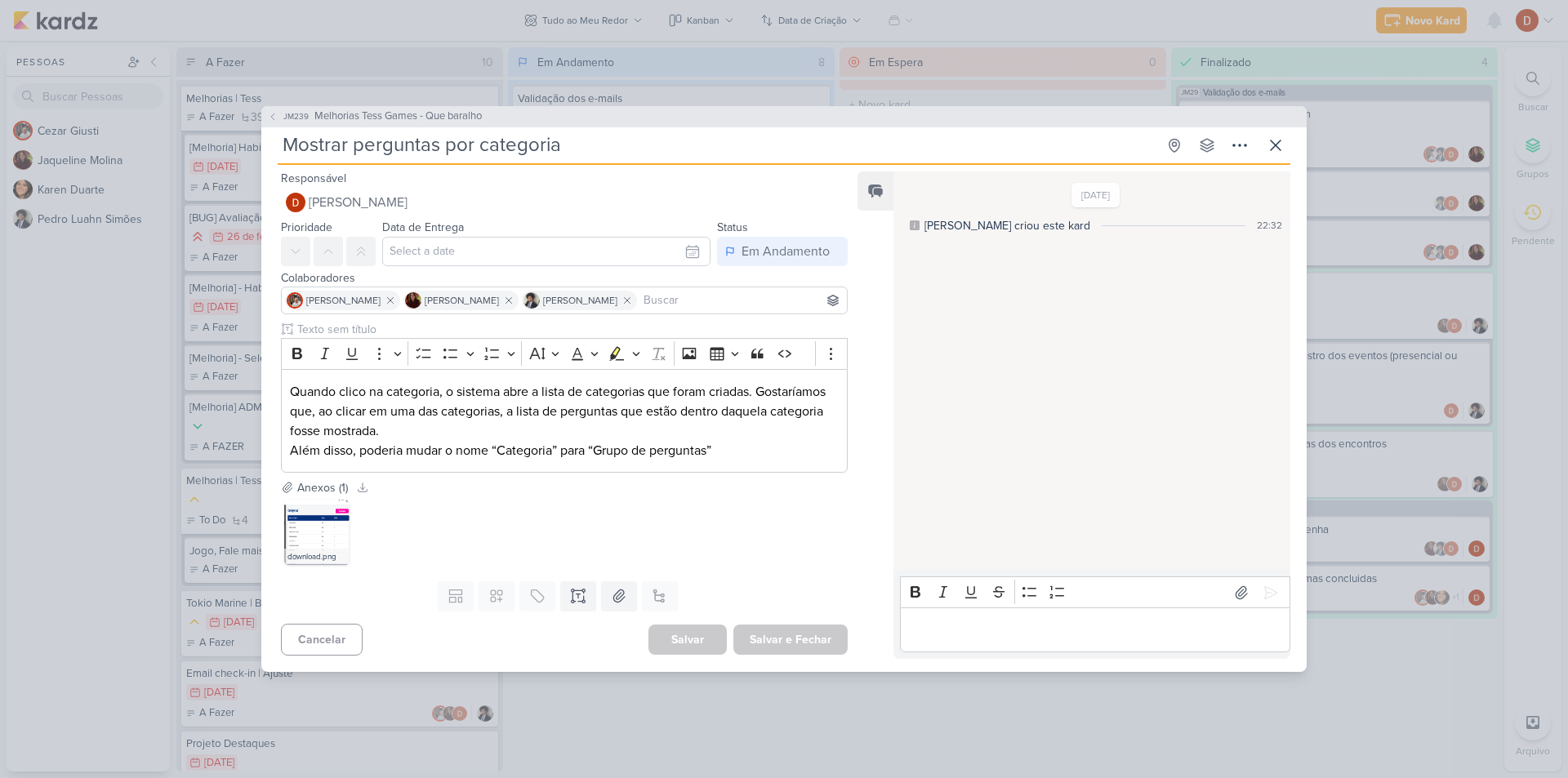
click at [276, 108] on div "JM239 Melhorias Tess Games - Que baralho" at bounding box center [784, 116] width 1045 height 21
click at [288, 112] on span "JM239" at bounding box center [296, 115] width 30 height 12
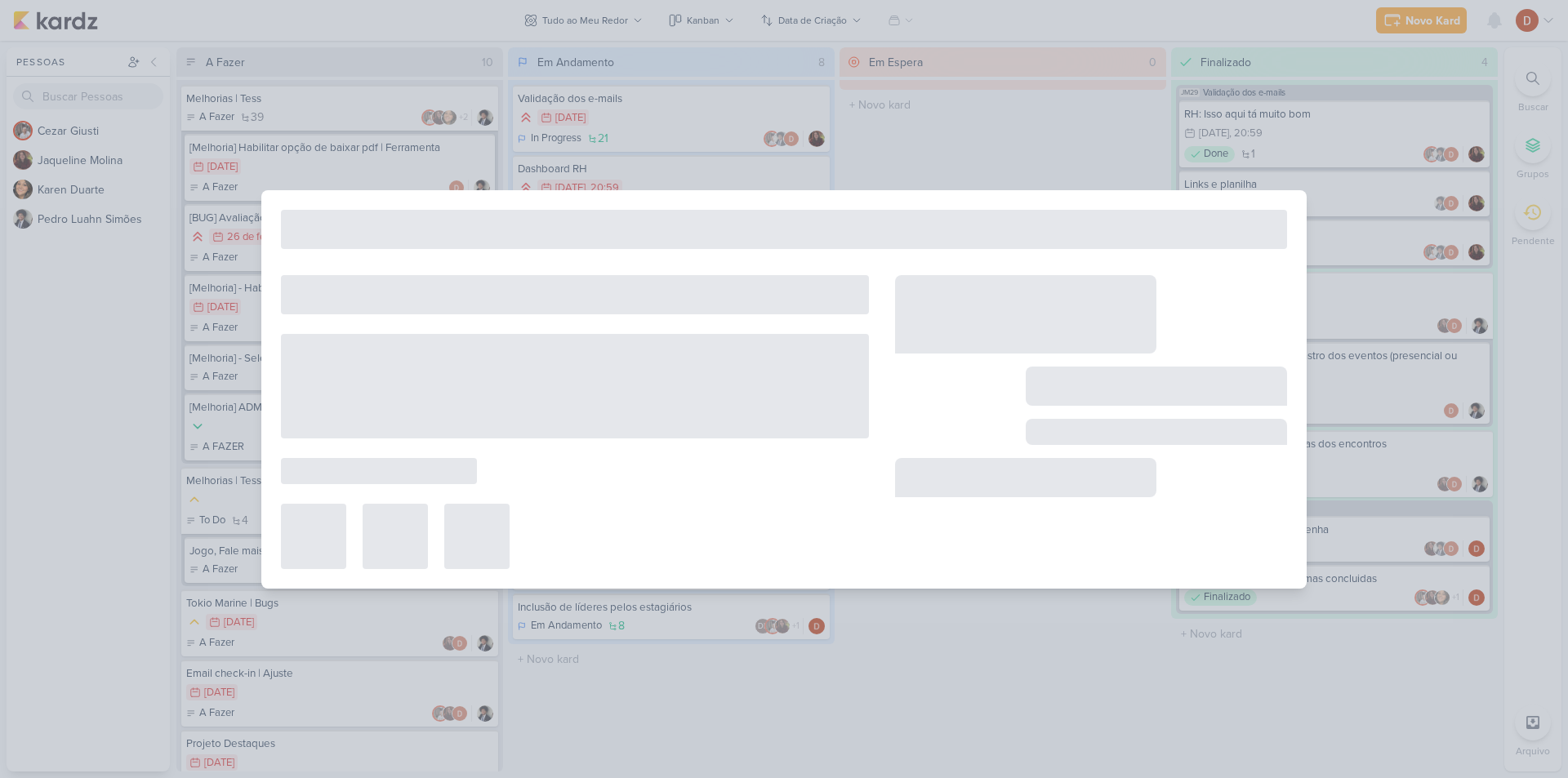
type input "Melhorias Tess Games - Que baralho"
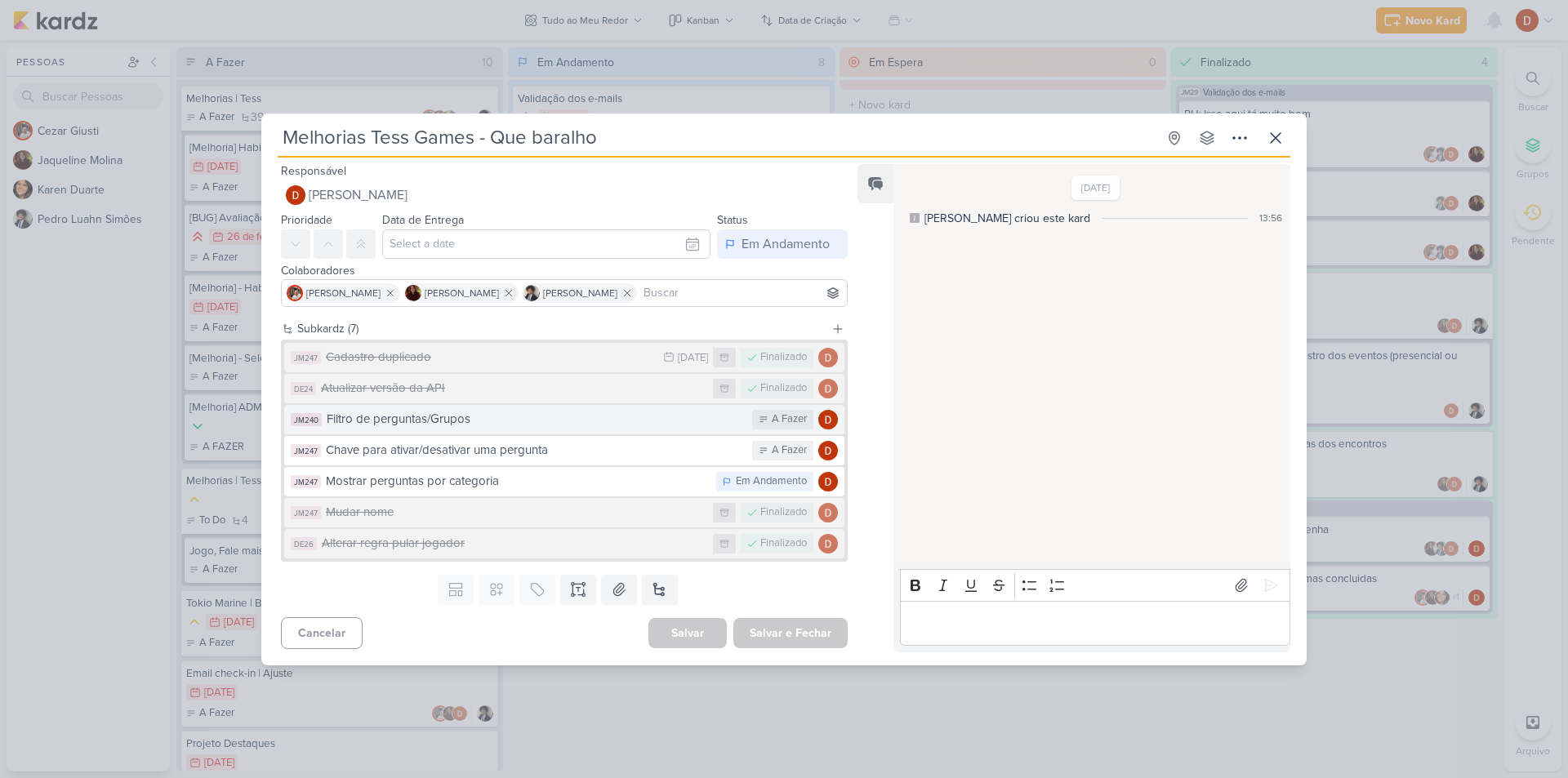
click at [339, 424] on div "Filtro de perguntas/Grupos" at bounding box center [535, 419] width 418 height 19
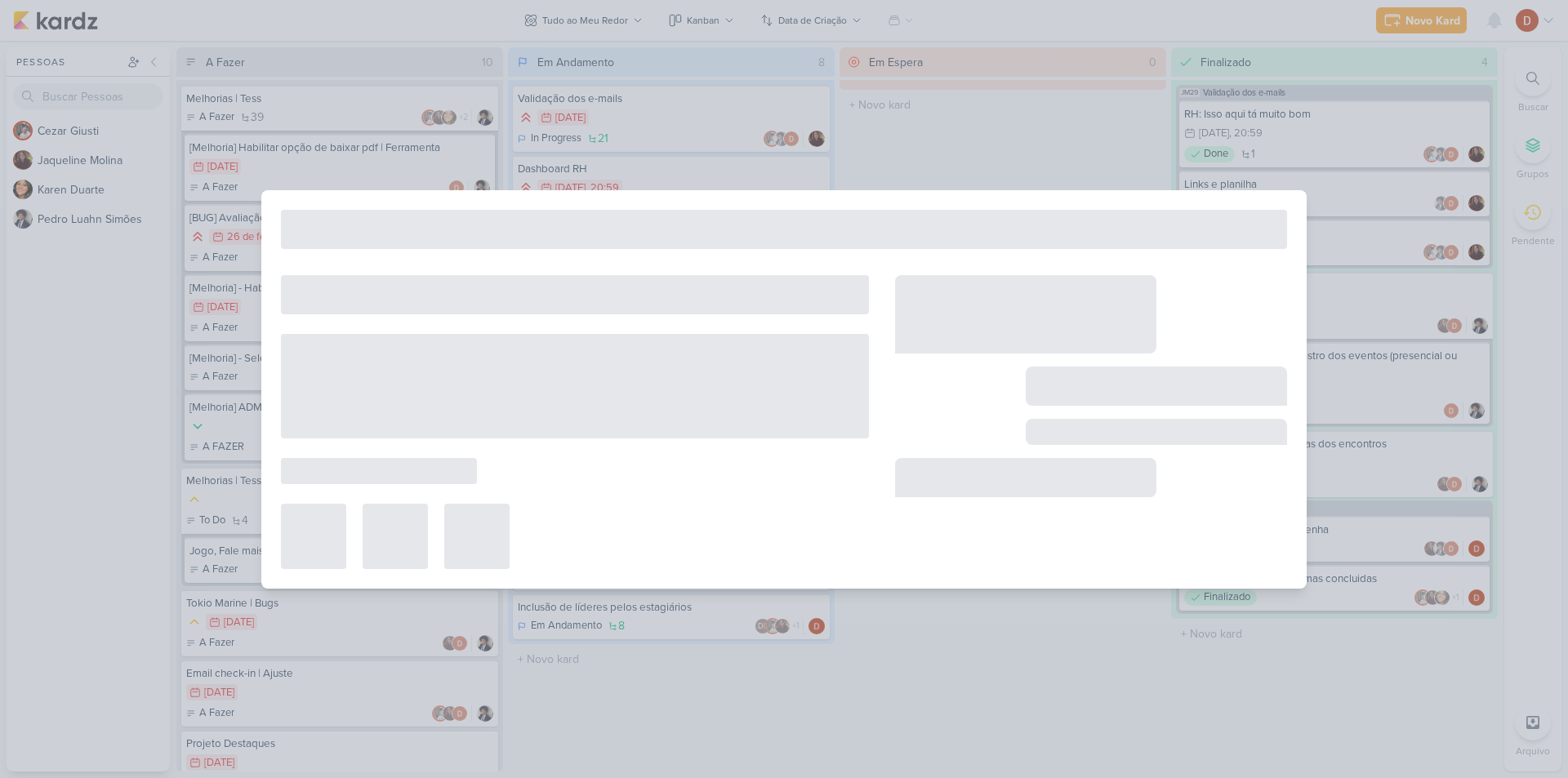
type input "Filtro de perguntas/Grupos"
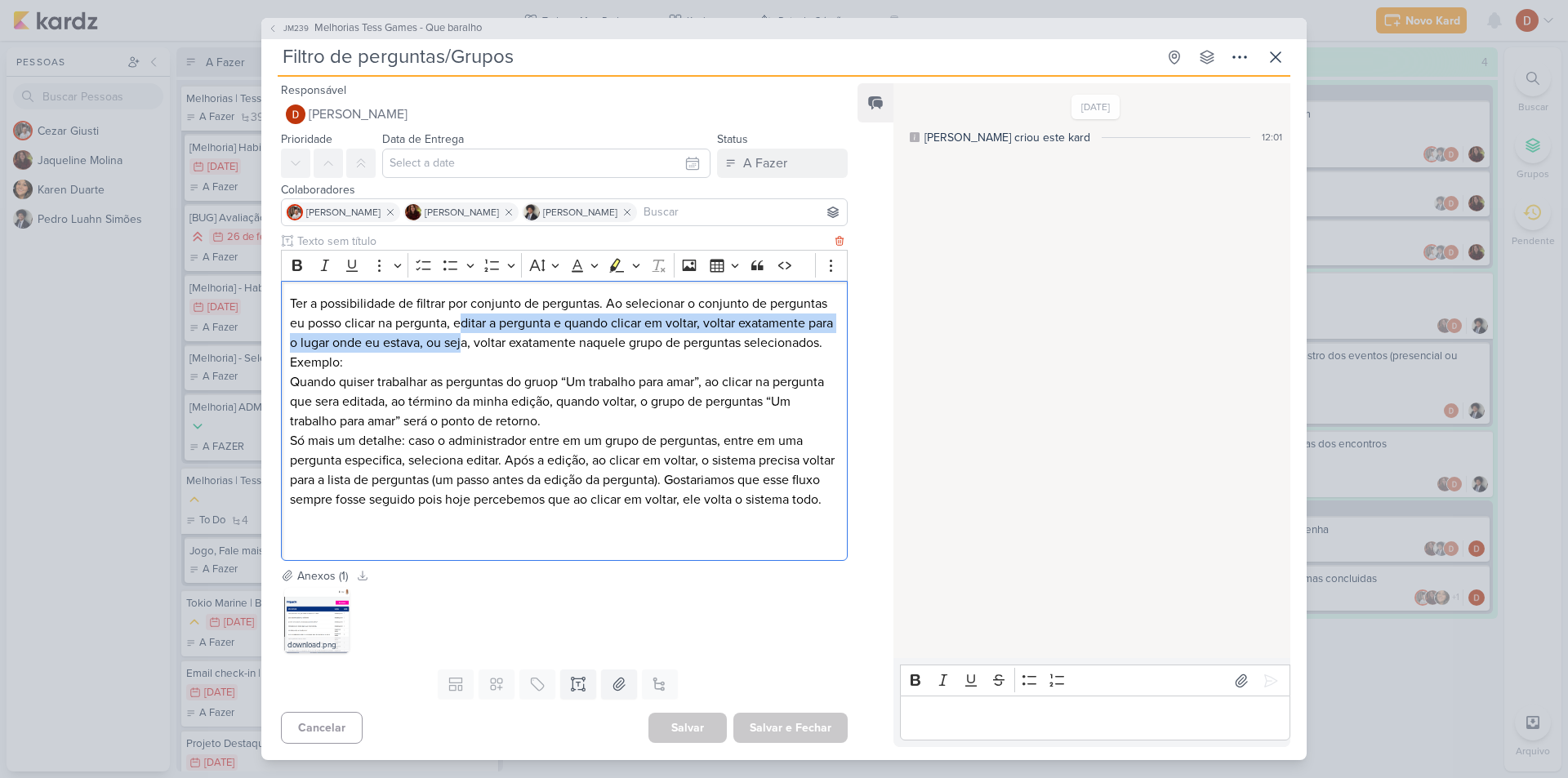
drag, startPoint x: 493, startPoint y: 339, endPoint x: 463, endPoint y: 317, distance: 37.2
click at [463, 317] on p "Ter a possibilidade de filtrar por conjunto de perguntas. Ao selecionar o conju…" at bounding box center [563, 332] width 548 height 79
drag, startPoint x: 454, startPoint y: 356, endPoint x: 432, endPoint y: 323, distance: 39.7
click at [432, 323] on p "Ter a possibilidade de filtrar por conjunto de perguntas. Ao selecionar o conju…" at bounding box center [563, 332] width 548 height 79
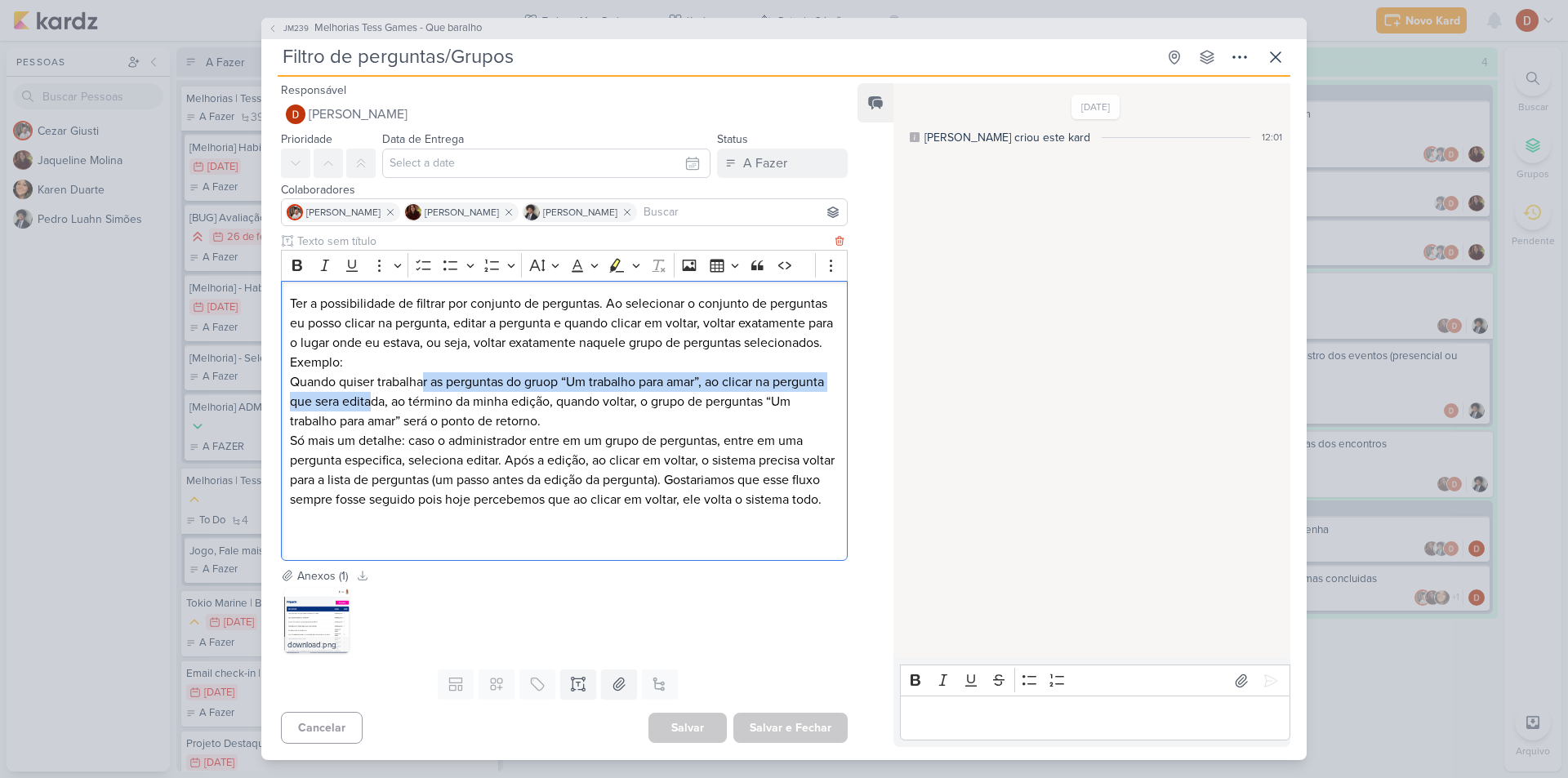
drag, startPoint x: 426, startPoint y: 397, endPoint x: 424, endPoint y: 375, distance: 22.1
click at [424, 375] on p "Quando quiser trabalhar as perguntas do gruop “Um trabalho para amar”, ao clica…" at bounding box center [563, 401] width 548 height 59
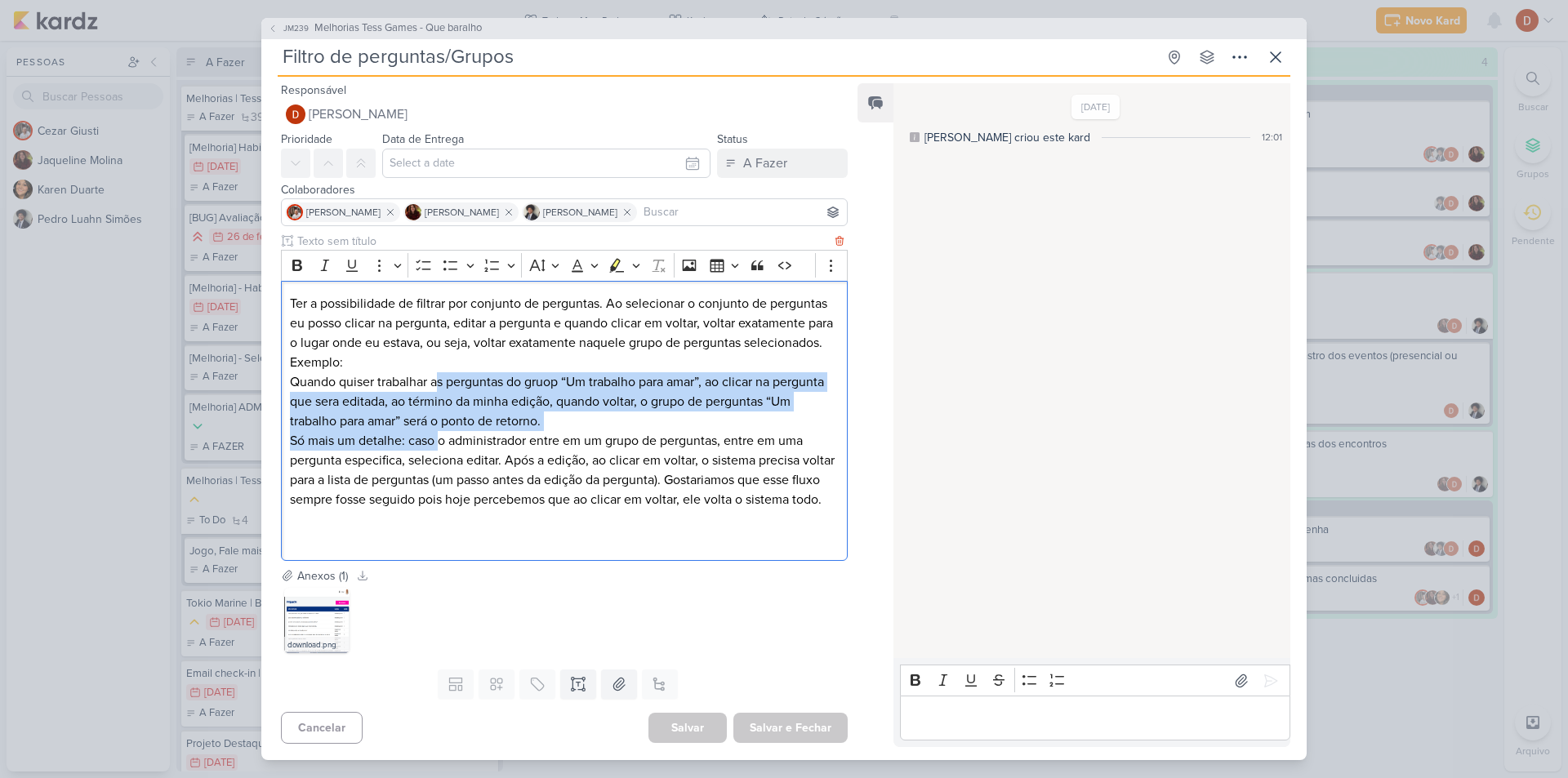
drag, startPoint x: 439, startPoint y: 435, endPoint x: 439, endPoint y: 377, distance: 58.0
click at [439, 377] on div "Ter a possibilidade de filtrar por conjunto de perguntas. Ao selecionar o conju…" at bounding box center [564, 421] width 566 height 280
click at [441, 441] on p "Só mais um detalhe: caso o administrador entre em um grupo de perguntas, entre …" at bounding box center [563, 469] width 548 height 79
drag, startPoint x: 441, startPoint y: 447, endPoint x: 440, endPoint y: 366, distance: 81.0
click at [440, 366] on div "Ter a possibilidade de filtrar por conjunto de perguntas. Ao selecionar o conju…" at bounding box center [564, 421] width 566 height 280
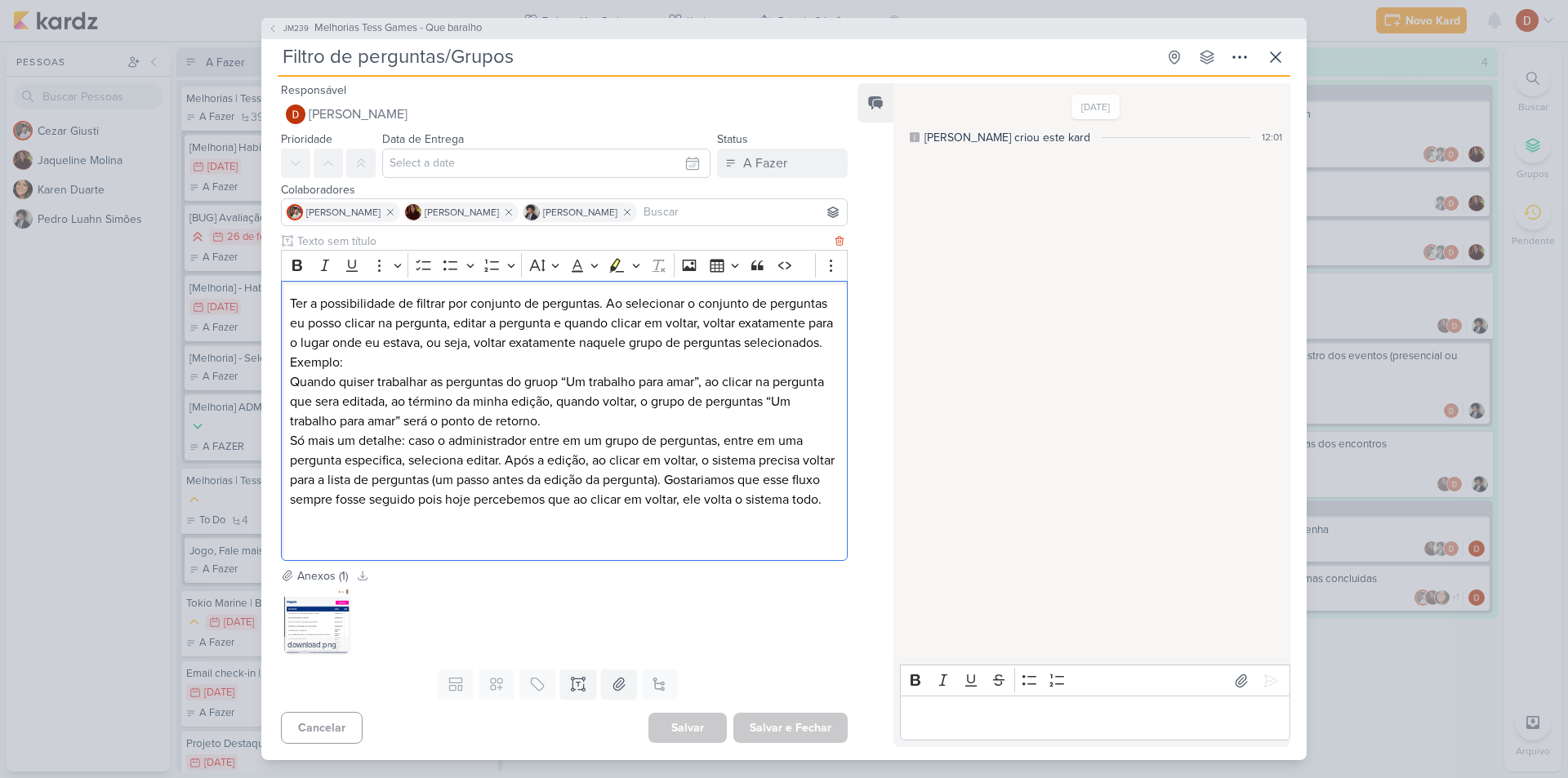
click at [443, 451] on p "Só mais um detalhe: caso o administrador entre em um grupo de perguntas, entre …" at bounding box center [563, 469] width 548 height 79
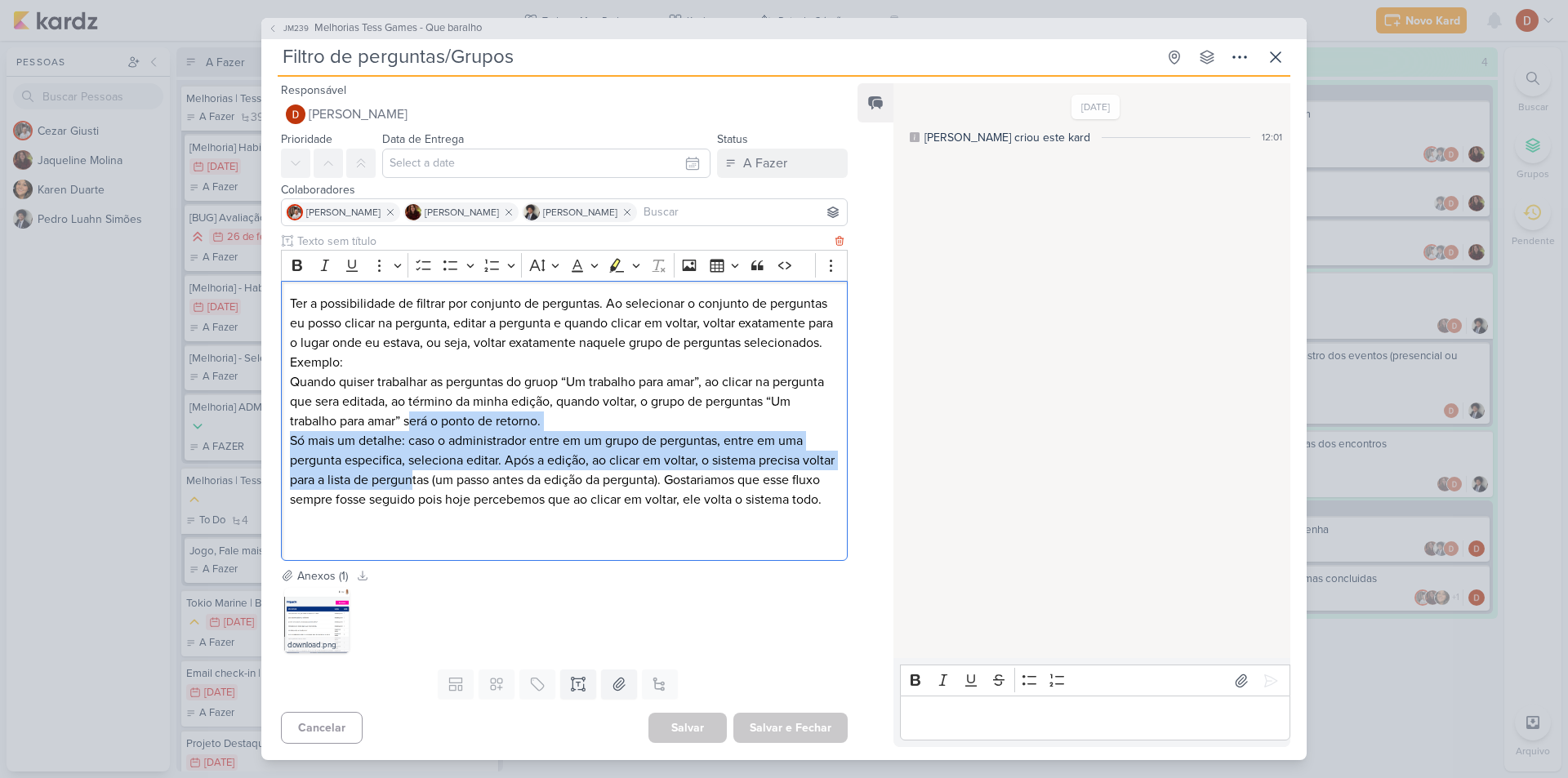
drag, startPoint x: 446, startPoint y: 468, endPoint x: 441, endPoint y: 412, distance: 56.2
click at [441, 412] on div "Ter a possibilidade de filtrar por conjunto de perguntas. Ao selecionar o conju…" at bounding box center [564, 421] width 566 height 280
click at [441, 412] on p "Quando quiser trabalhar as perguntas do gruop “Um trabalho para amar”, ao clica…" at bounding box center [563, 401] width 548 height 59
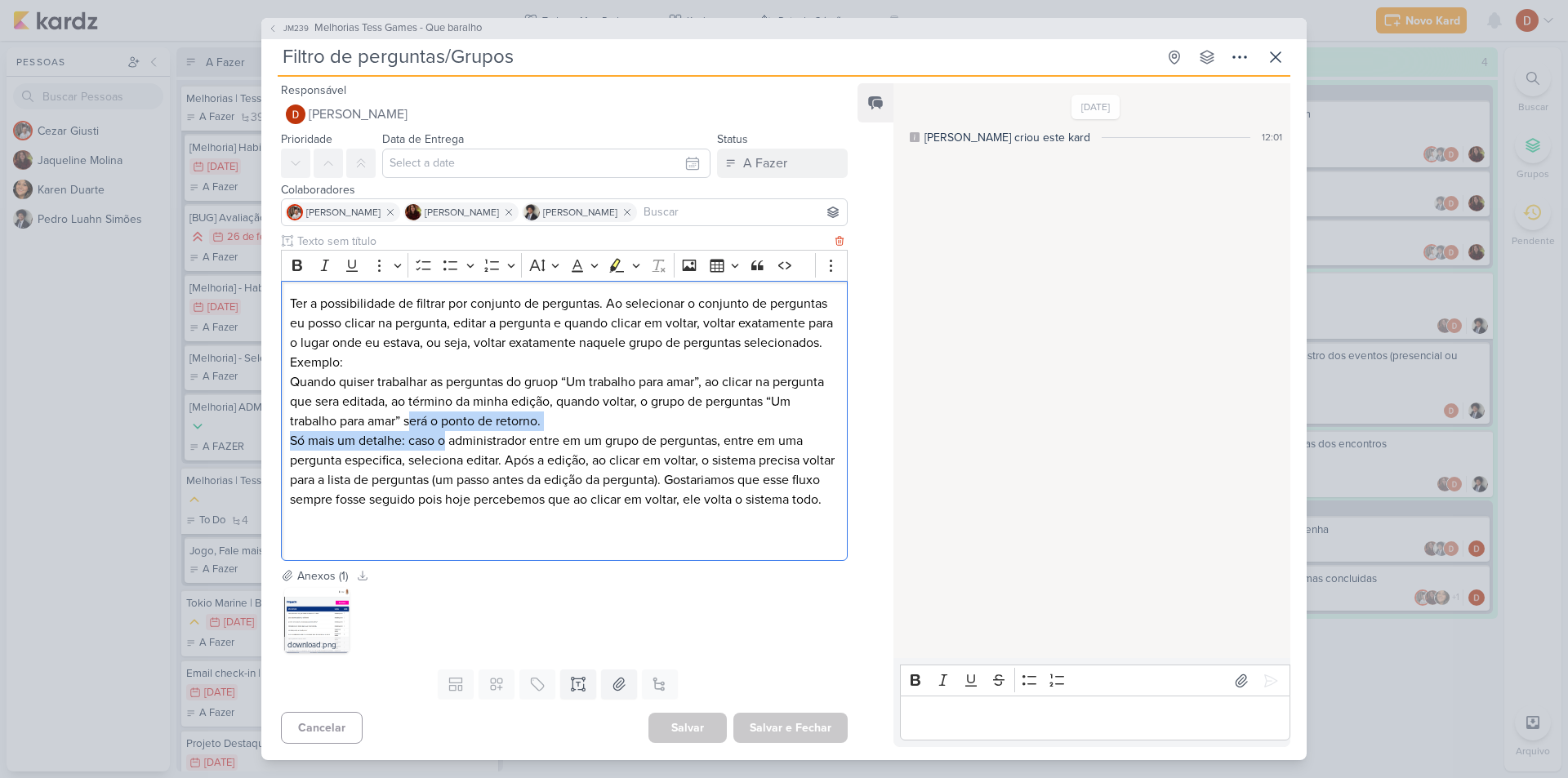
drag, startPoint x: 444, startPoint y: 447, endPoint x: 443, endPoint y: 416, distance: 31.0
click at [443, 416] on div "Ter a possibilidade de filtrar por conjunto de perguntas. Ao selecionar o conju…" at bounding box center [564, 421] width 566 height 280
click at [472, 459] on p "Só mais um detalhe: caso o administrador entre em um grupo de perguntas, entre …" at bounding box center [563, 469] width 548 height 79
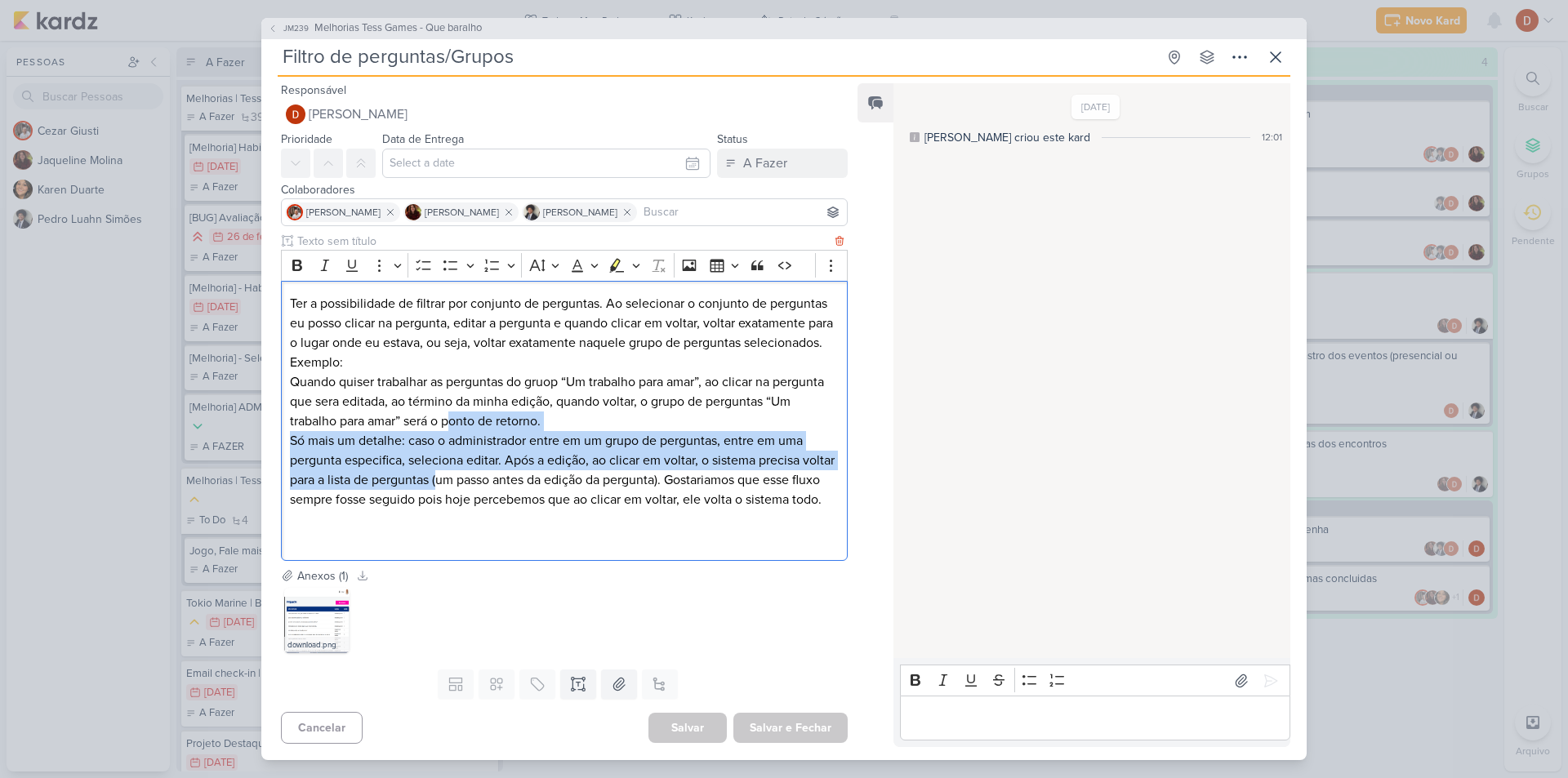
drag, startPoint x: 473, startPoint y: 464, endPoint x: 481, endPoint y: 414, distance: 50.6
click at [481, 414] on div "Ter a possibilidade de filtrar por conjunto de perguntas. Ao selecionar o conju…" at bounding box center [564, 421] width 566 height 280
click at [481, 414] on p "Quando quiser trabalhar as perguntas do gruop “Um trabalho para amar”, ao clica…" at bounding box center [563, 401] width 548 height 59
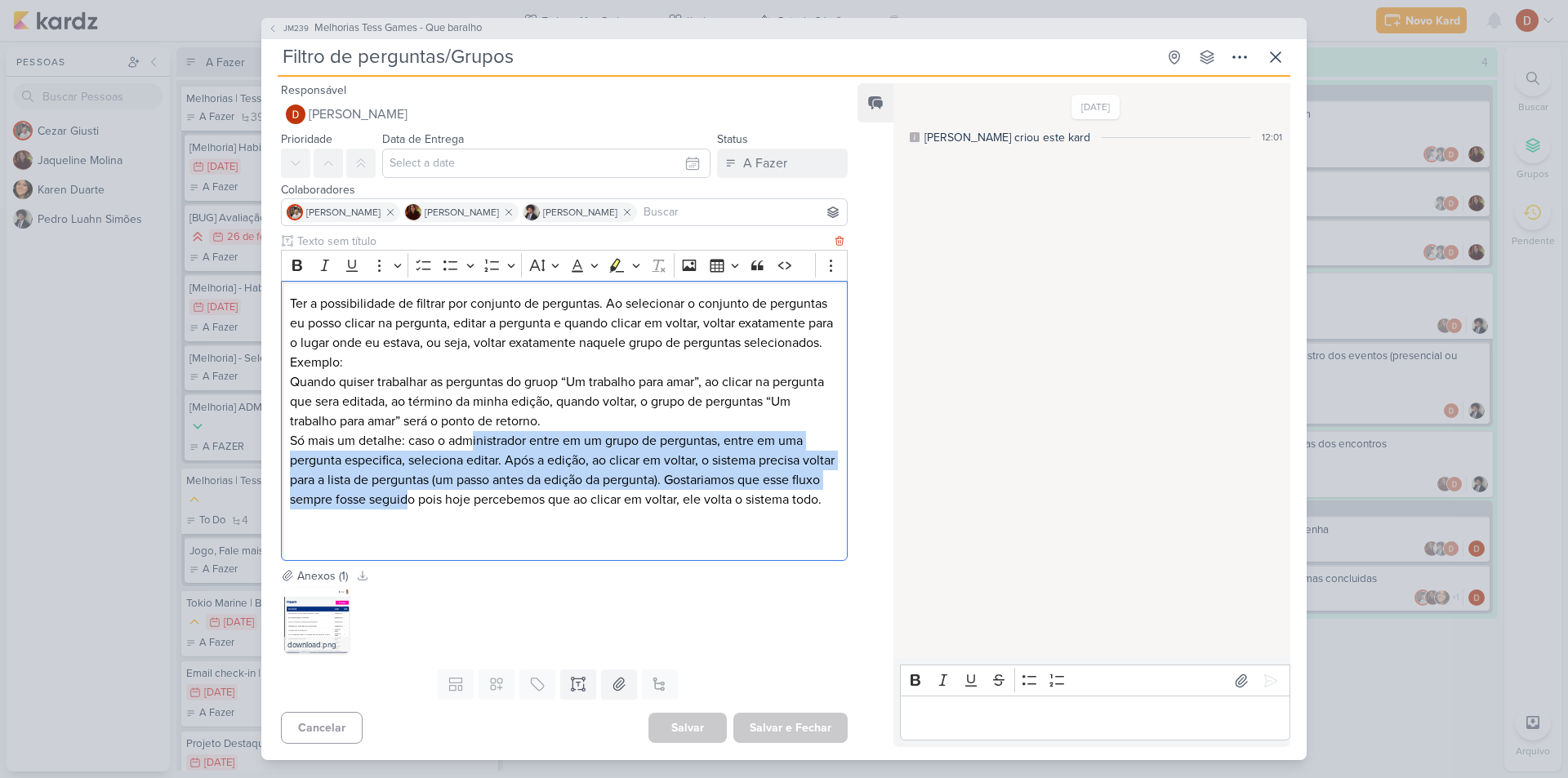
drag, startPoint x: 470, startPoint y: 504, endPoint x: 472, endPoint y: 437, distance: 67.0
click at [472, 437] on p "Só mais um detalhe: caso o administrador entre em um grupo de perguntas, entre …" at bounding box center [563, 469] width 548 height 79
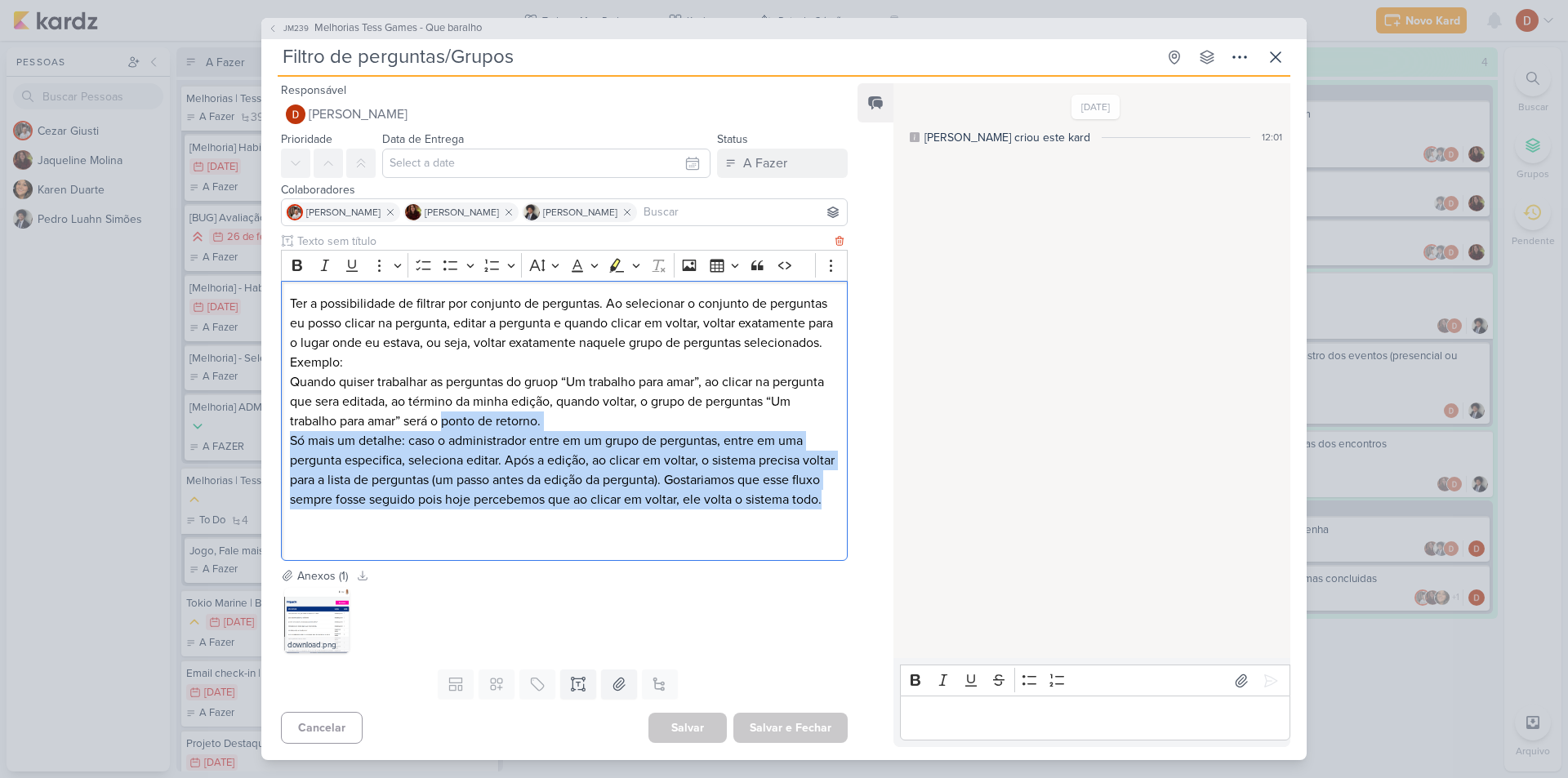
drag, startPoint x: 472, startPoint y: 490, endPoint x: 473, endPoint y: 411, distance: 79.0
click at [473, 411] on div "Ter a possibilidade de filtrar por conjunto de perguntas. Ao selecionar o conju…" at bounding box center [564, 421] width 566 height 280
click at [473, 411] on p "Quando quiser trabalhar as perguntas do gruop “Um trabalho para amar”, ao clica…" at bounding box center [563, 401] width 548 height 59
drag, startPoint x: 470, startPoint y: 515, endPoint x: 466, endPoint y: 430, distance: 85.1
click at [466, 431] on p "Só mais um detalhe: caso o administrador entre em um grupo de perguntas, entre …" at bounding box center [563, 469] width 548 height 79
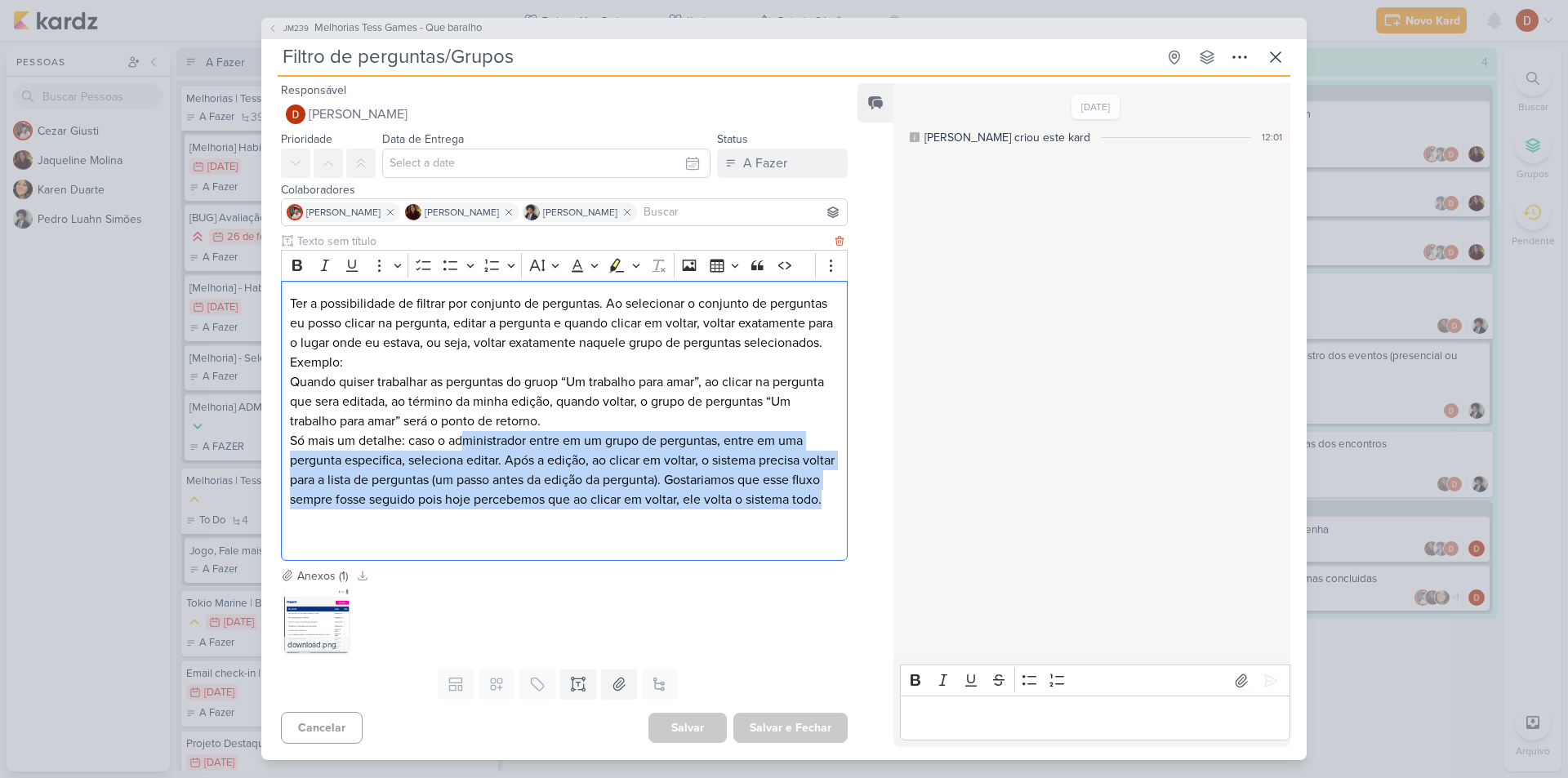
click at [466, 431] on p "Só mais um detalhe: caso o administrador entre em um grupo de perguntas, entre …" at bounding box center [563, 469] width 548 height 79
drag, startPoint x: 594, startPoint y: 439, endPoint x: 590, endPoint y: 411, distance: 28.3
click at [590, 411] on div "Ter a possibilidade de filtrar por conjunto de perguntas. Ao selecionar o conju…" at bounding box center [564, 421] width 566 height 280
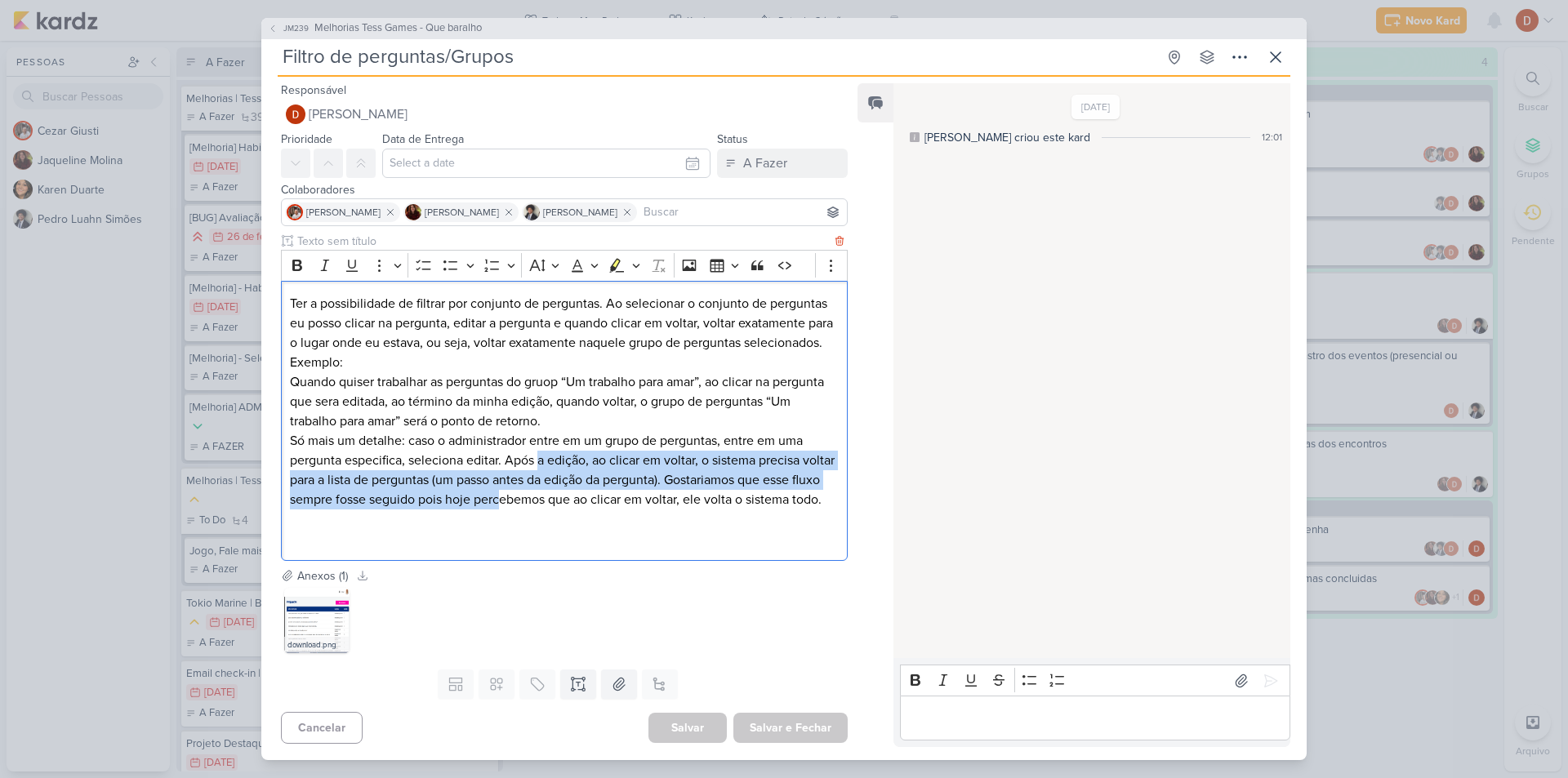
drag, startPoint x: 561, startPoint y: 491, endPoint x: 541, endPoint y: 452, distance: 43.8
click at [541, 452] on p "Só mais um detalhe: caso o administrador entre em um grupo de perguntas, entre …" at bounding box center [563, 469] width 548 height 79
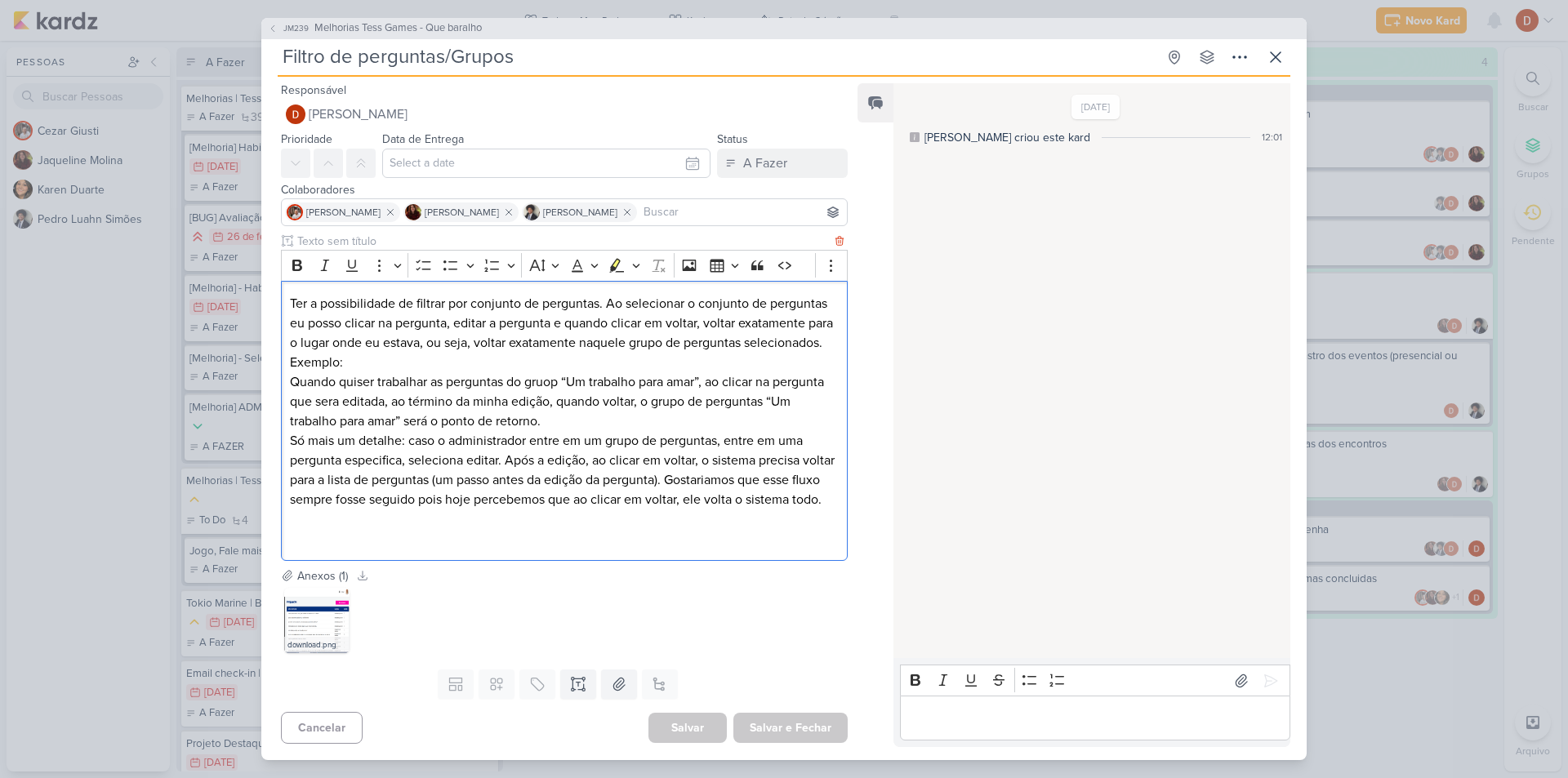
click at [490, 509] on p "Só mais um detalhe: caso o administrador entre em um grupo de perguntas, entre …" at bounding box center [563, 469] width 548 height 79
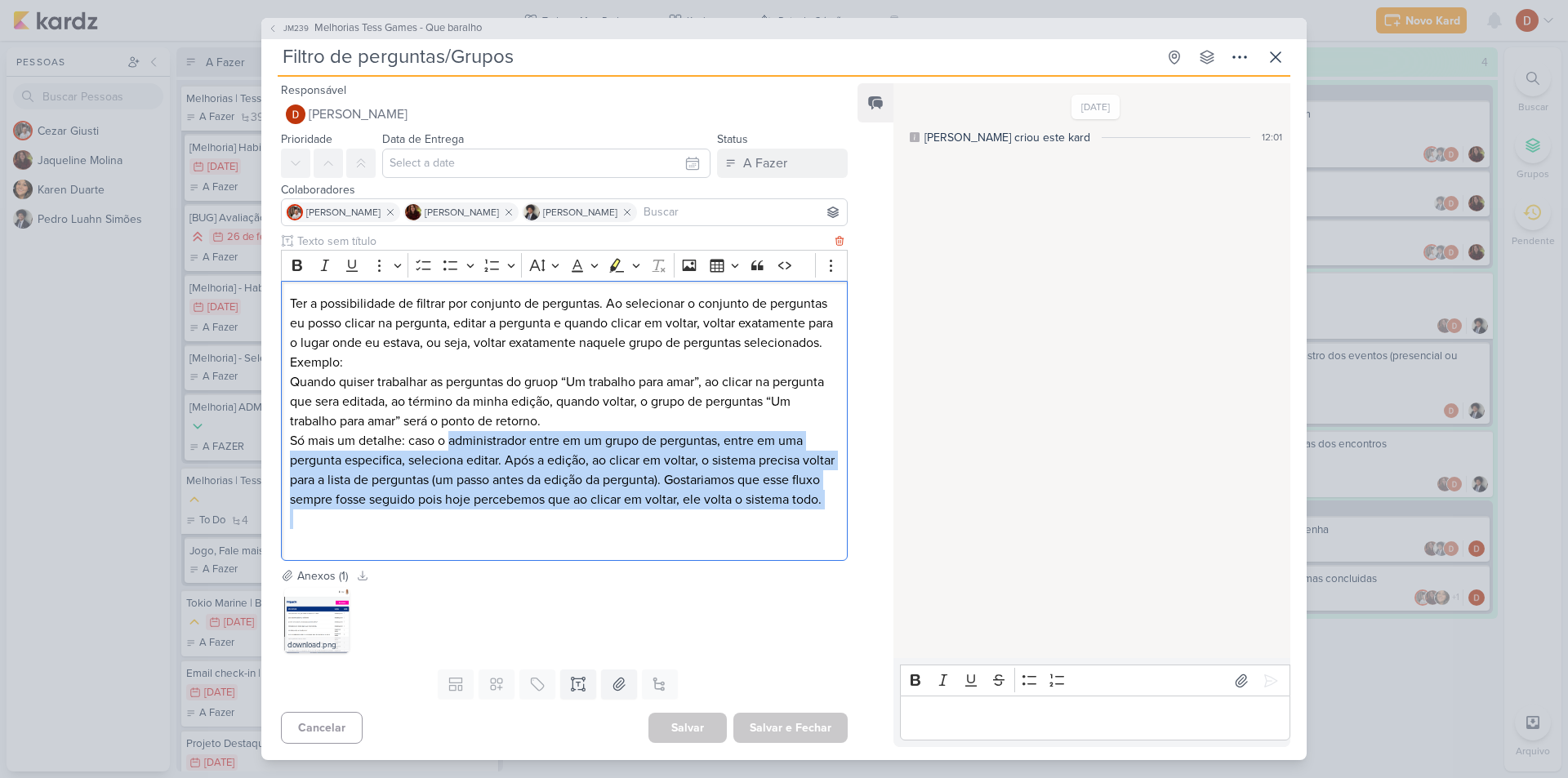
drag, startPoint x: 490, startPoint y: 522, endPoint x: 484, endPoint y: 440, distance: 82.2
click at [484, 440] on p "Só mais um detalhe: caso o administrador entre em um grupo de perguntas, entre …" at bounding box center [563, 469] width 548 height 79
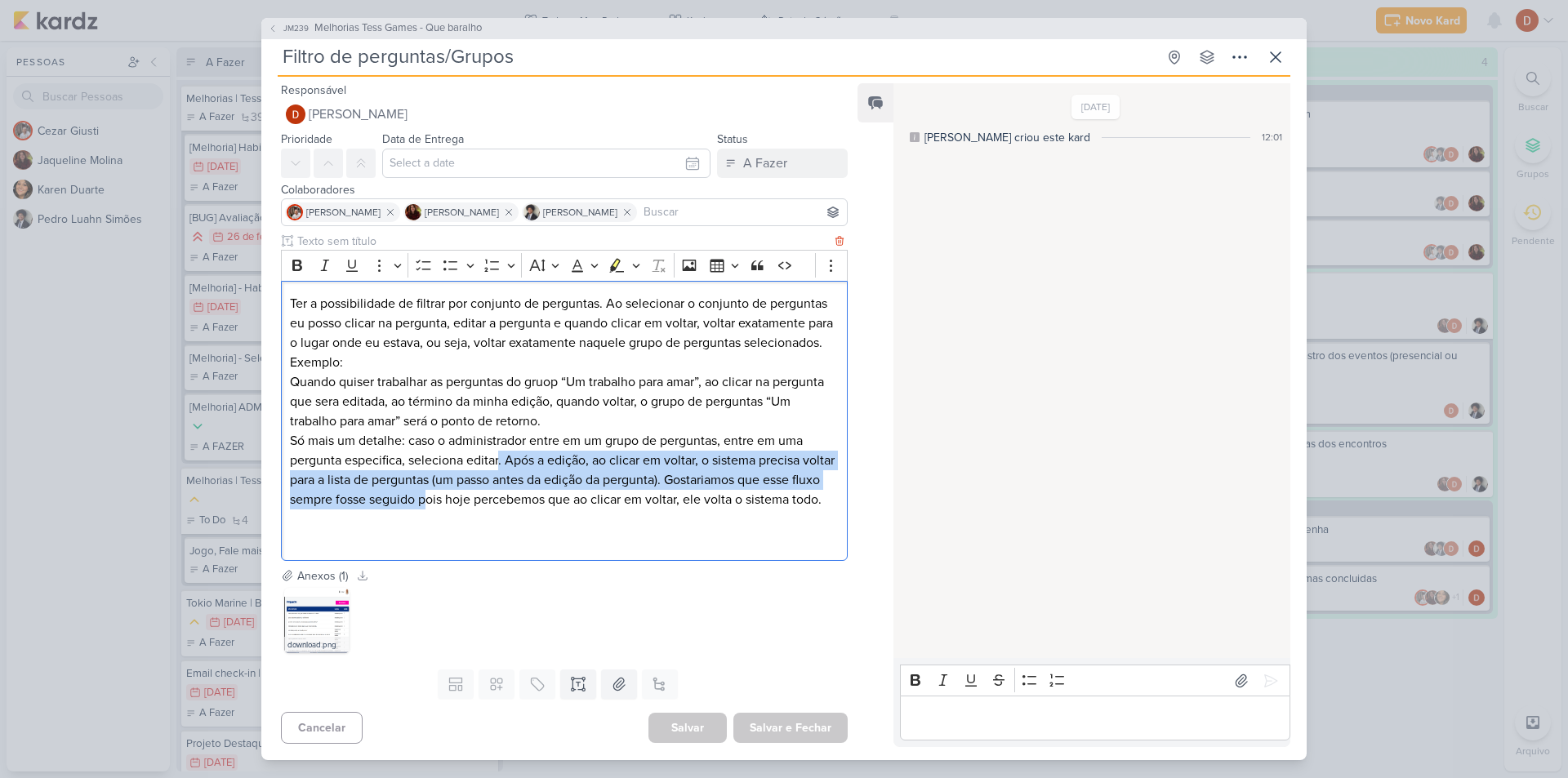
drag, startPoint x: 489, startPoint y: 499, endPoint x: 500, endPoint y: 450, distance: 50.2
click at [500, 450] on p "Só mais um detalhe: caso o administrador entre em um grupo de perguntas, entre …" at bounding box center [563, 469] width 548 height 79
click at [500, 449] on p "Só mais um detalhe: caso o administrador entre em um grupo de perguntas, entre …" at bounding box center [563, 469] width 548 height 79
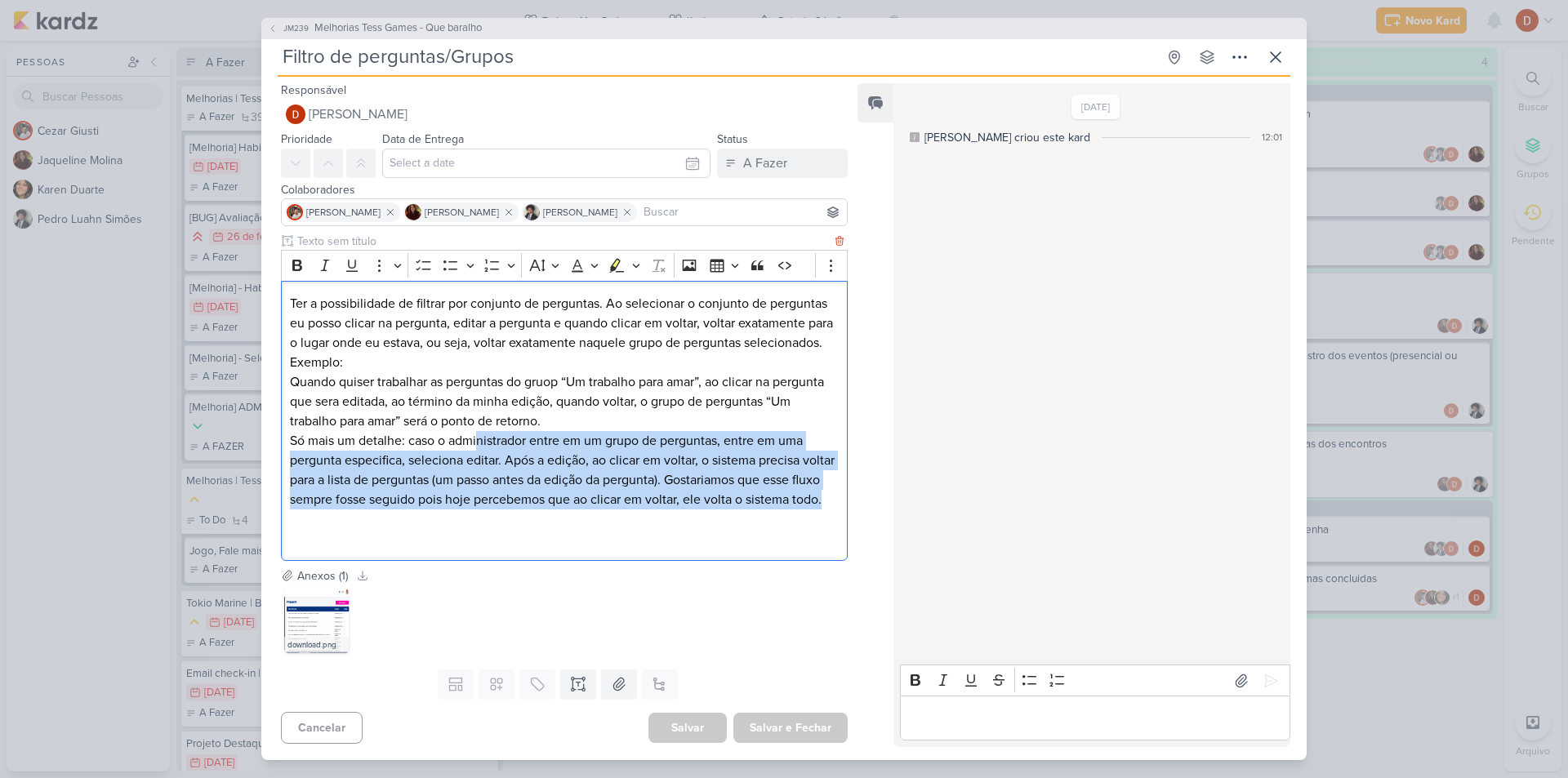
drag, startPoint x: 475, startPoint y: 524, endPoint x: 477, endPoint y: 436, distance: 88.0
click at [477, 436] on p "Só mais um detalhe: caso o administrador entre em um grupo de perguntas, entre …" at bounding box center [563, 469] width 548 height 79
drag, startPoint x: 451, startPoint y: 506, endPoint x: 454, endPoint y: 440, distance: 66.1
click at [454, 440] on p "Só mais um detalhe: caso o administrador entre em um grupo de perguntas, entre …" at bounding box center [563, 469] width 548 height 79
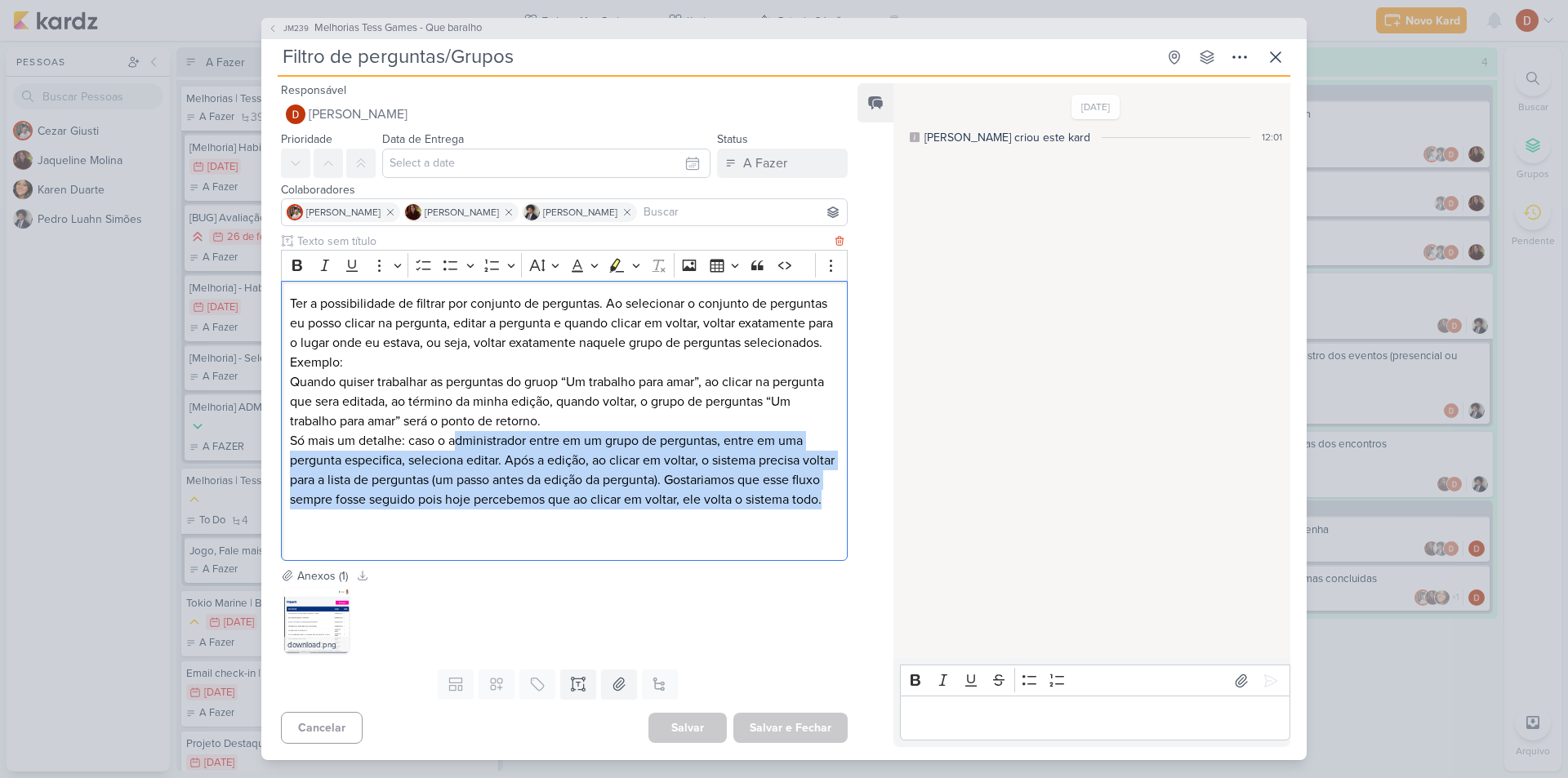
click at [433, 509] on p "Só mais um detalhe: caso o administrador entre em um grupo de perguntas, entre …" at bounding box center [563, 469] width 548 height 79
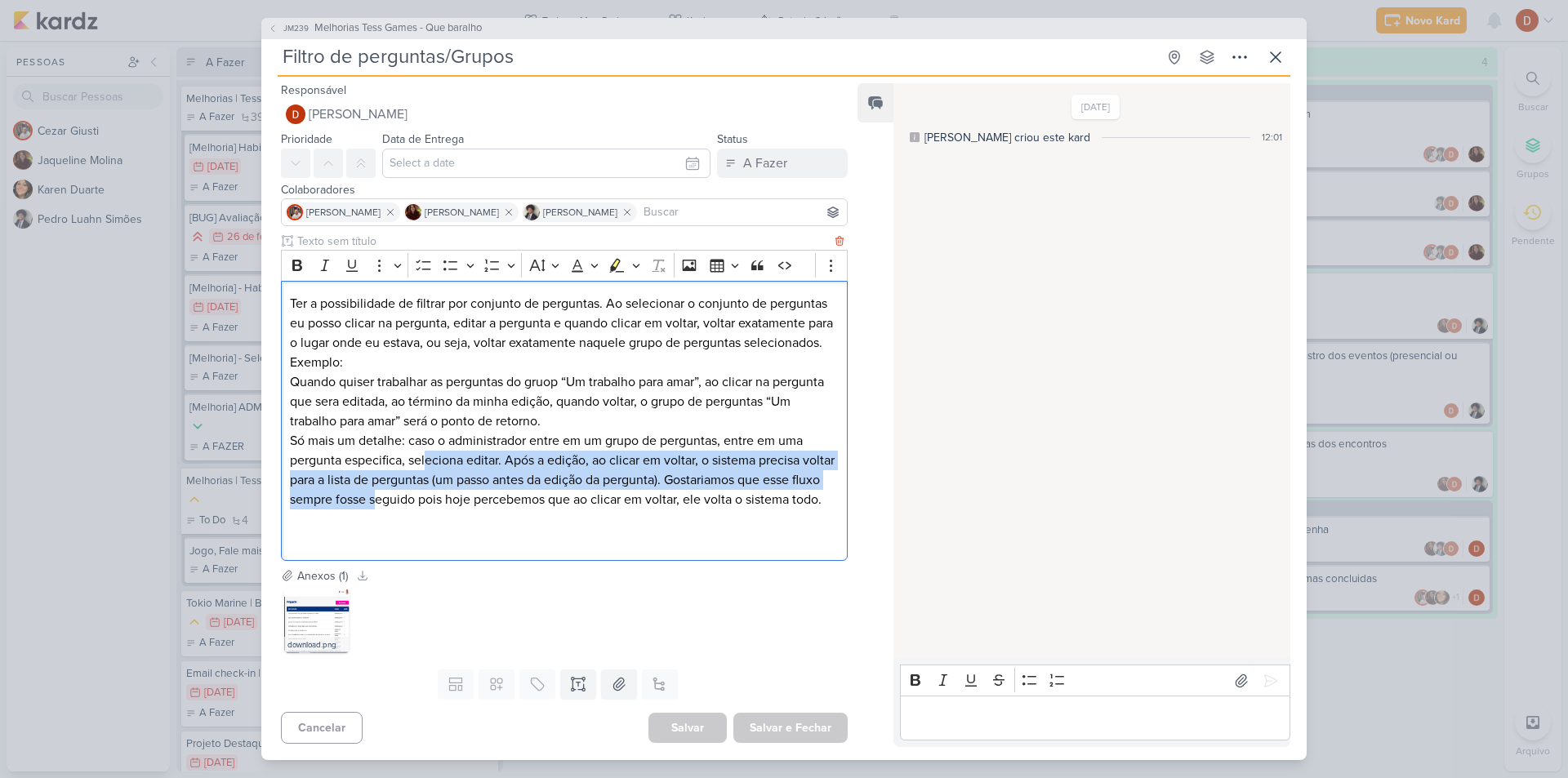
drag, startPoint x: 435, startPoint y: 495, endPoint x: 429, endPoint y: 452, distance: 43.4
click at [429, 453] on p "Só mais um detalhe: caso o administrador entre em um grupo de perguntas, entre …" at bounding box center [563, 469] width 548 height 79
click at [418, 500] on p "Só mais um detalhe: caso o administrador entre em um grupo de perguntas, entre …" at bounding box center [563, 469] width 548 height 79
drag, startPoint x: 418, startPoint y: 500, endPoint x: 419, endPoint y: 448, distance: 52.0
click at [419, 448] on p "Só mais um detalhe: caso o administrador entre em um grupo de perguntas, entre …" at bounding box center [563, 469] width 548 height 79
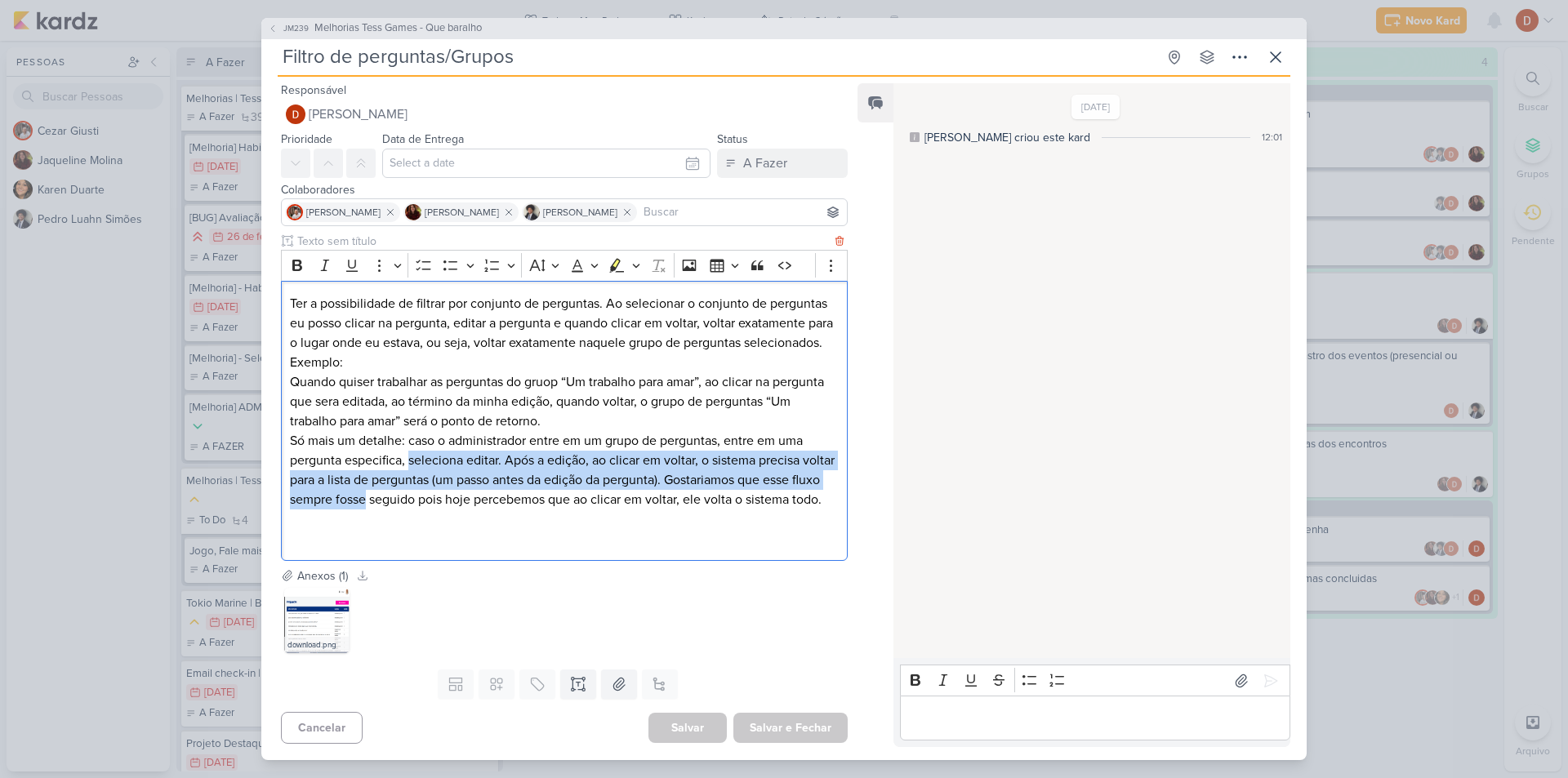
click at [415, 501] on p "Só mais um detalhe: caso o administrador entre em um grupo de perguntas, entre …" at bounding box center [563, 469] width 548 height 79
drag, startPoint x: 413, startPoint y: 504, endPoint x: 414, endPoint y: 480, distance: 24.0
click at [414, 480] on p "Só mais um detalhe: caso o administrador entre em um grupo de perguntas, entre …" at bounding box center [563, 469] width 548 height 79
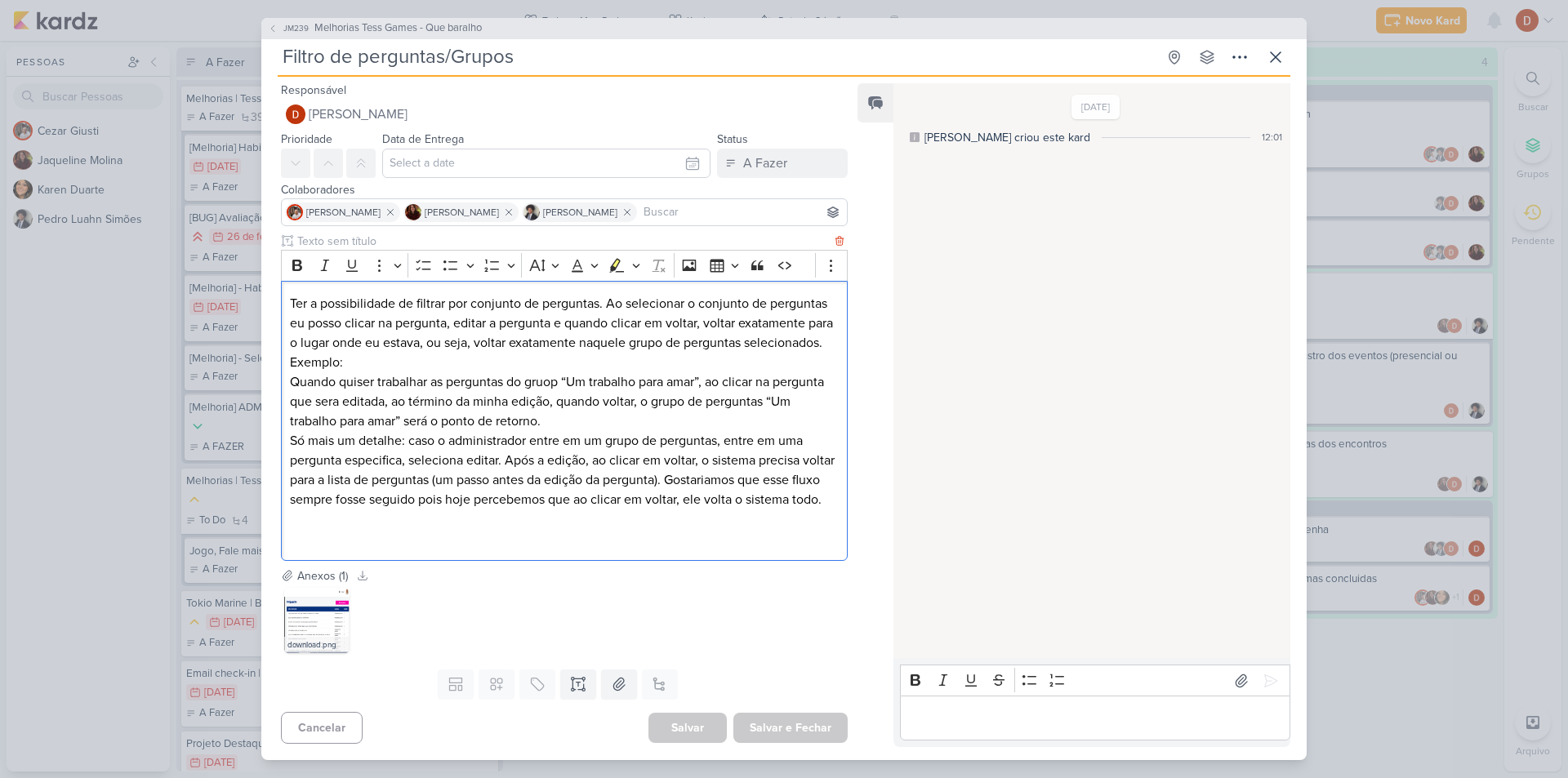
click at [414, 509] on p "Só mais um detalhe: caso o administrador entre em um grupo de perguntas, entre …" at bounding box center [563, 469] width 548 height 79
drag, startPoint x: 414, startPoint y: 522, endPoint x: 417, endPoint y: 489, distance: 33.1
click at [417, 489] on p "Só mais um detalhe: caso o administrador entre em um grupo de perguntas, entre …" at bounding box center [563, 469] width 548 height 79
click at [272, 24] on icon at bounding box center [273, 28] width 9 height 9
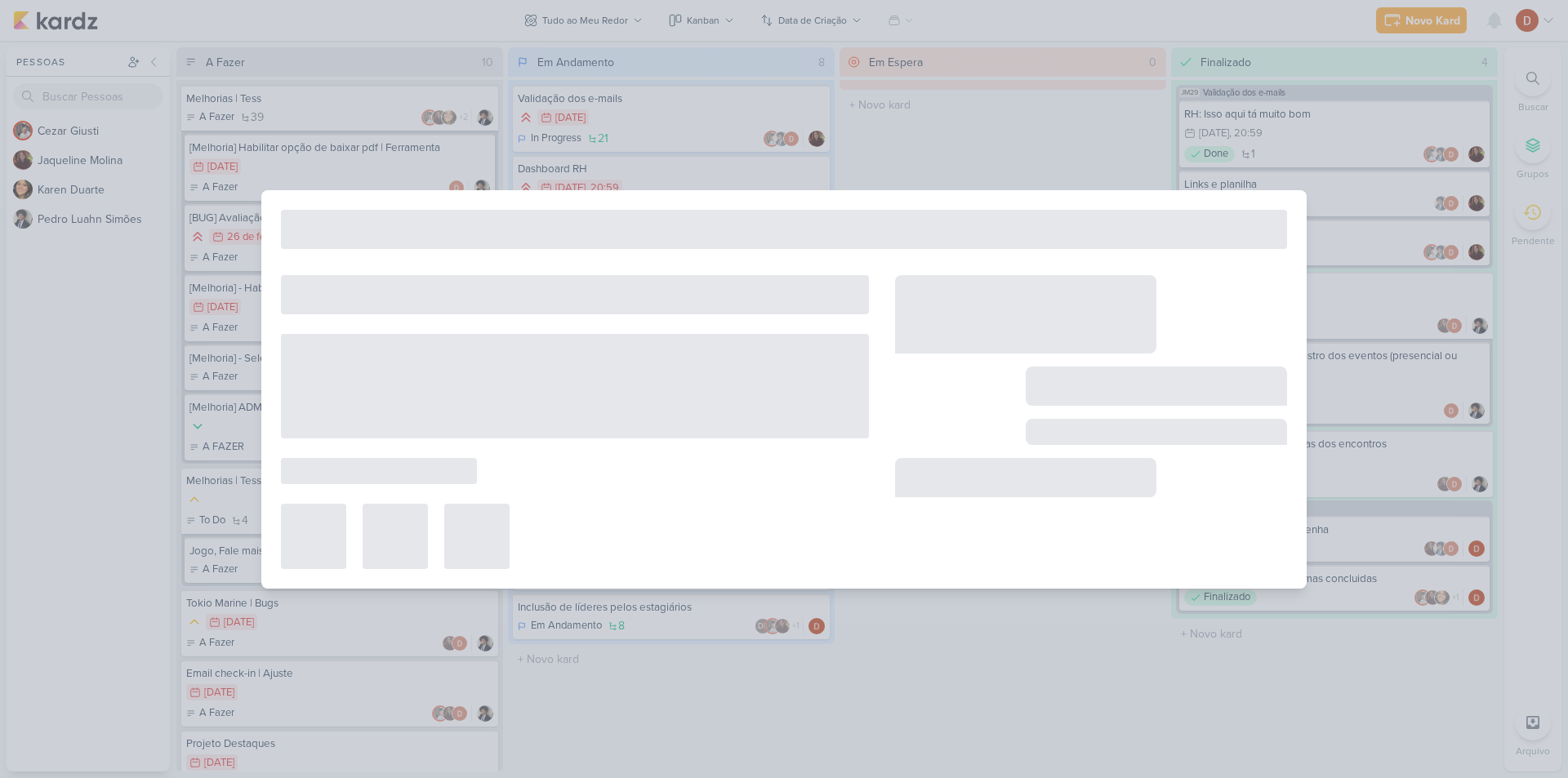
type input "Melhorias Tess Games - Que baralho"
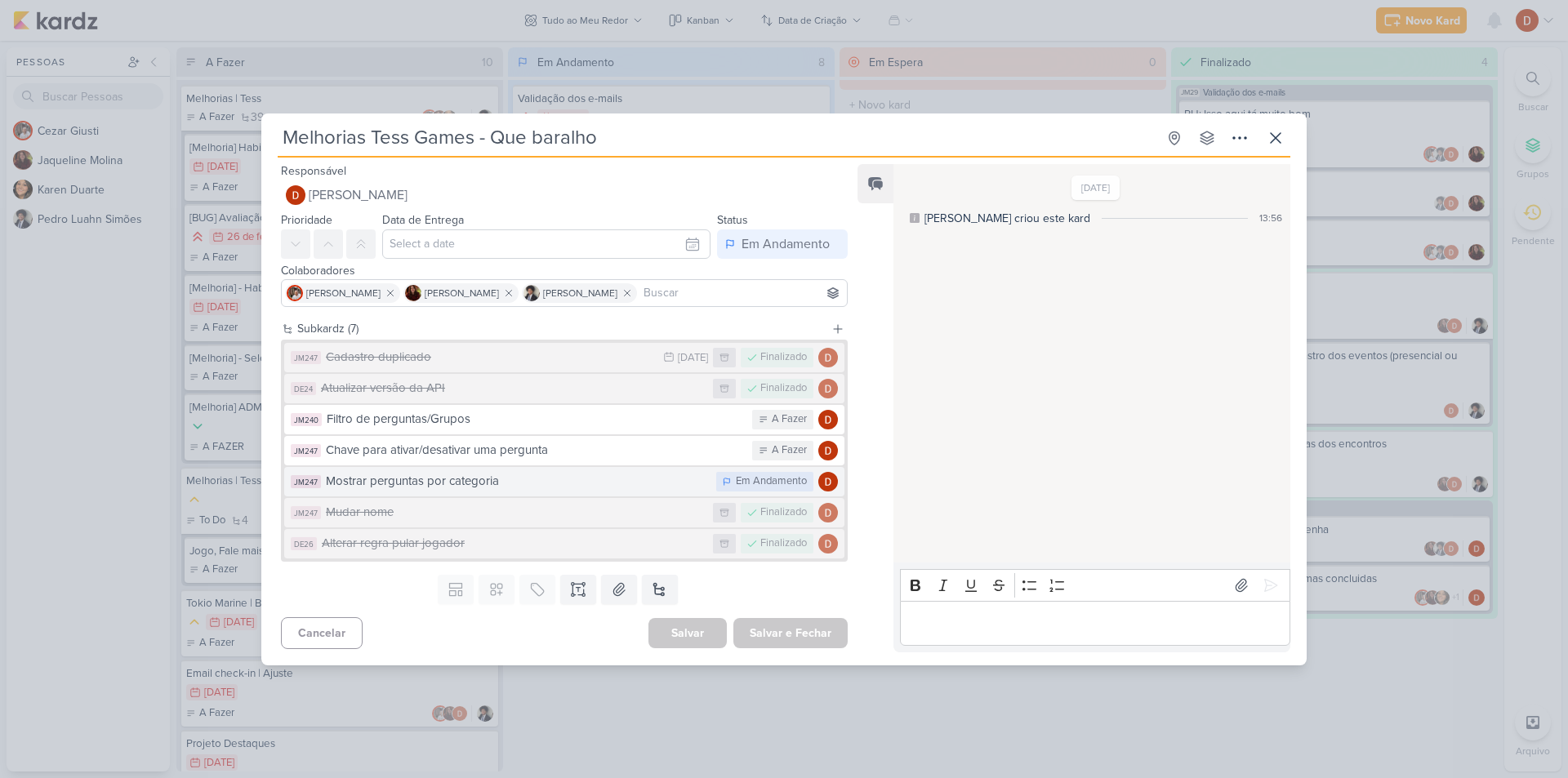
click at [612, 479] on div "Mostrar perguntas por categoria" at bounding box center [517, 481] width 383 height 19
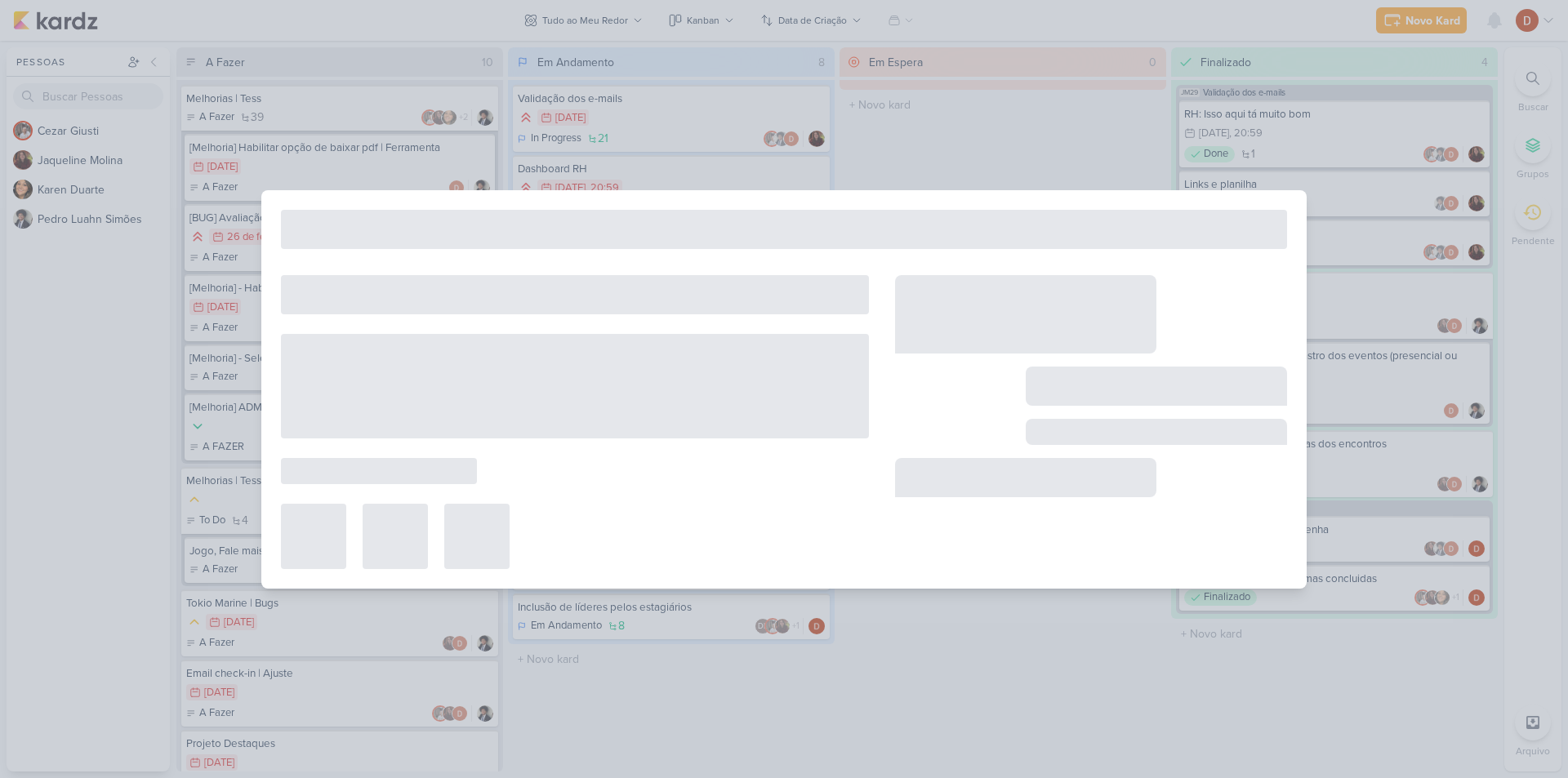
type input "Mostrar perguntas por categoria"
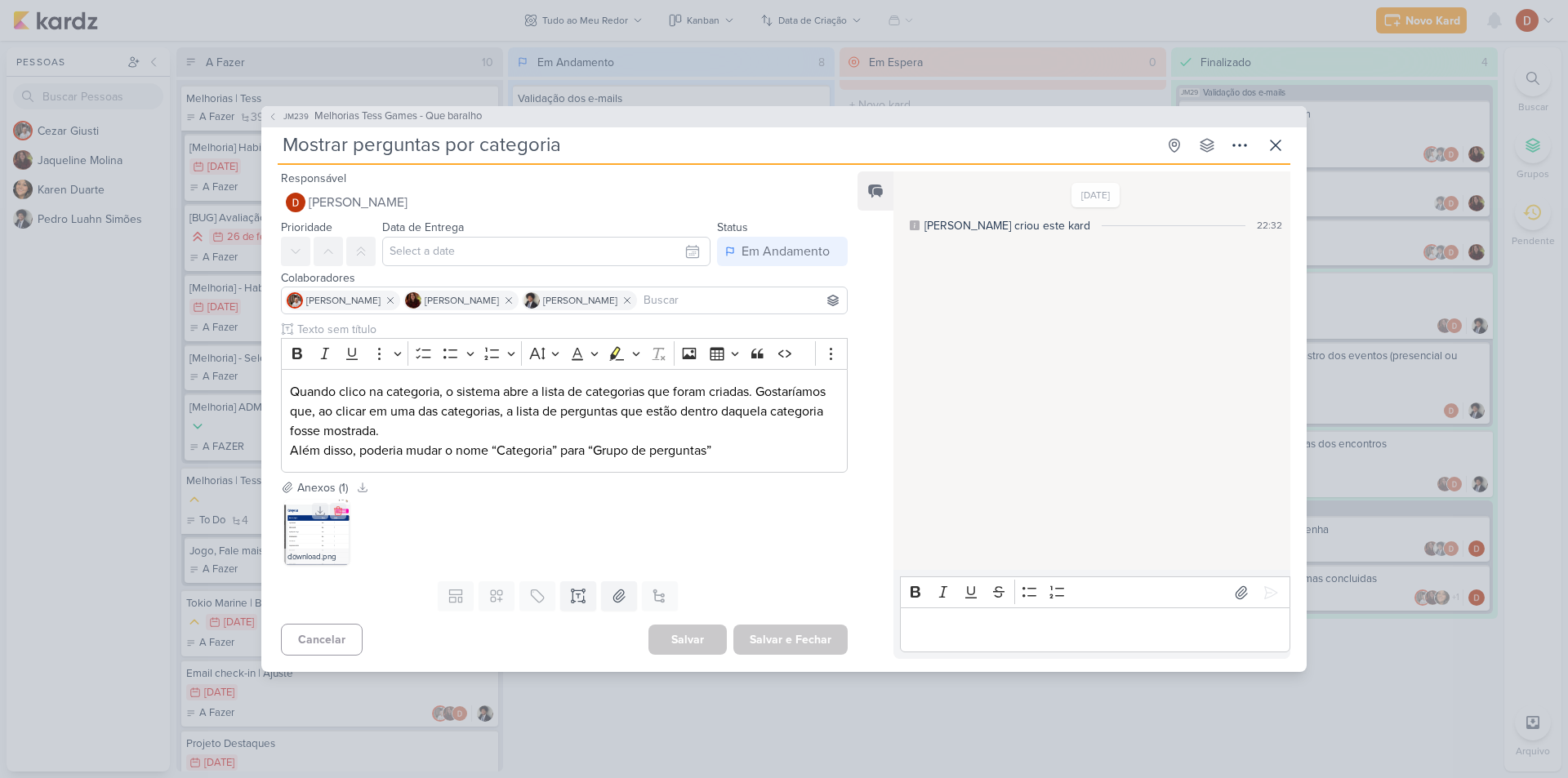
click at [317, 532] on img at bounding box center [316, 532] width 65 height 65
click at [1267, 136] on icon at bounding box center [1274, 145] width 20 height 20
